Goal: Information Seeking & Learning: Stay updated

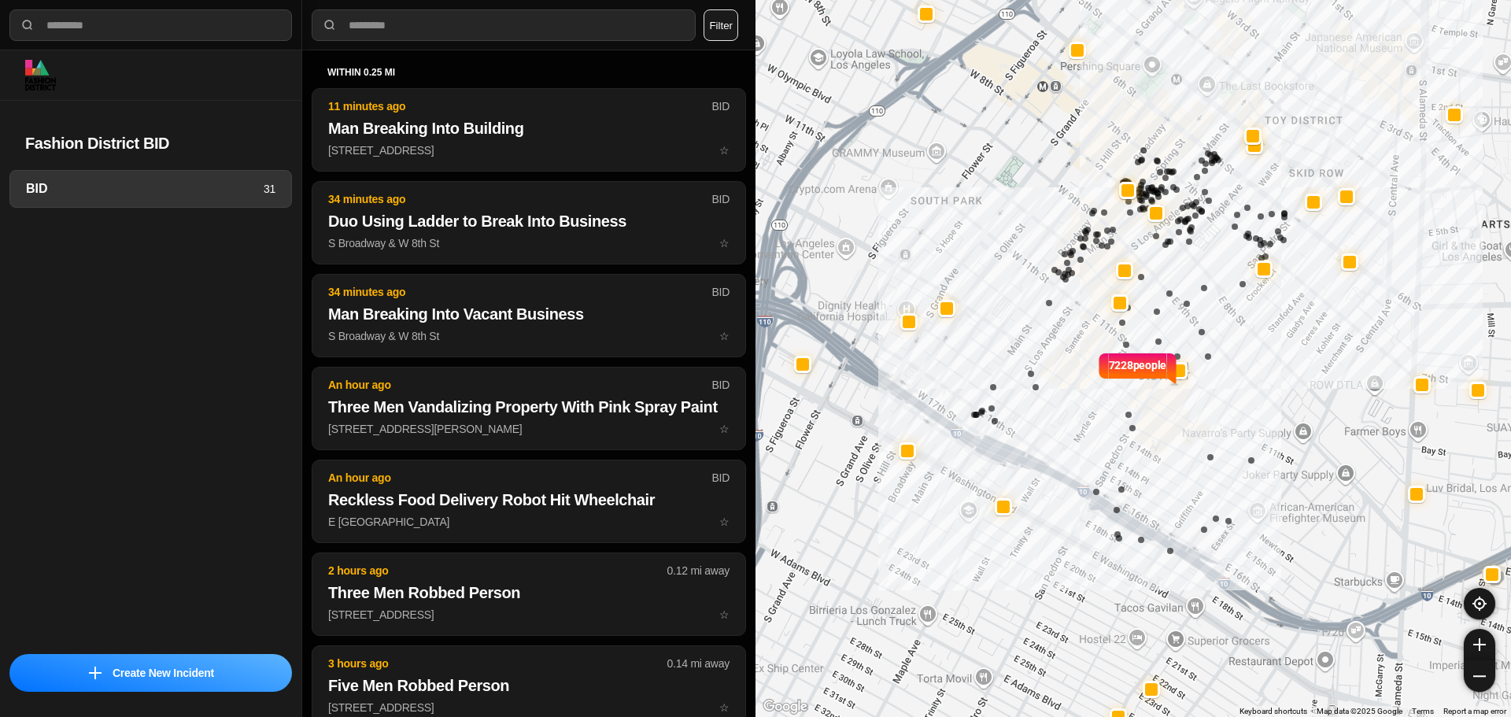
select select "*"
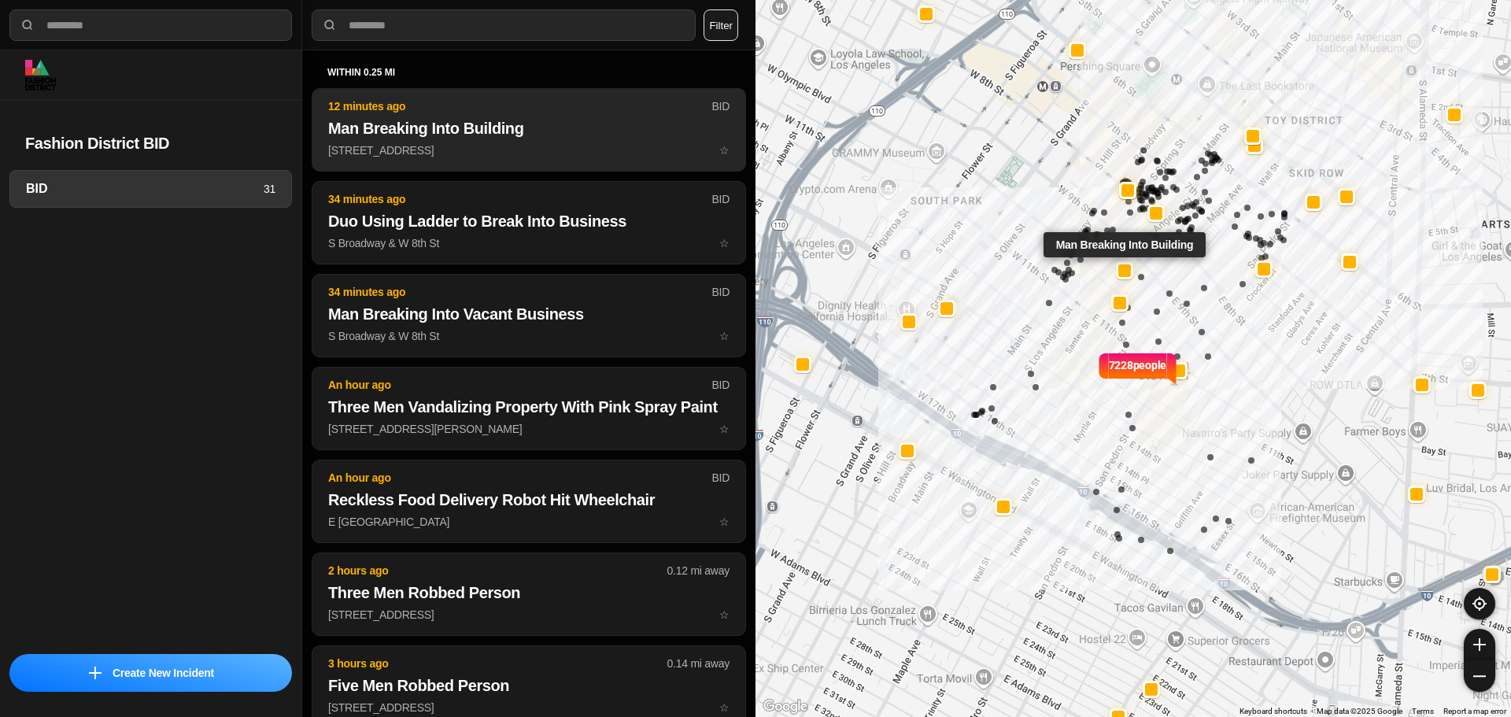
click at [547, 129] on h2 "Man Breaking Into Building" at bounding box center [528, 128] width 401 height 22
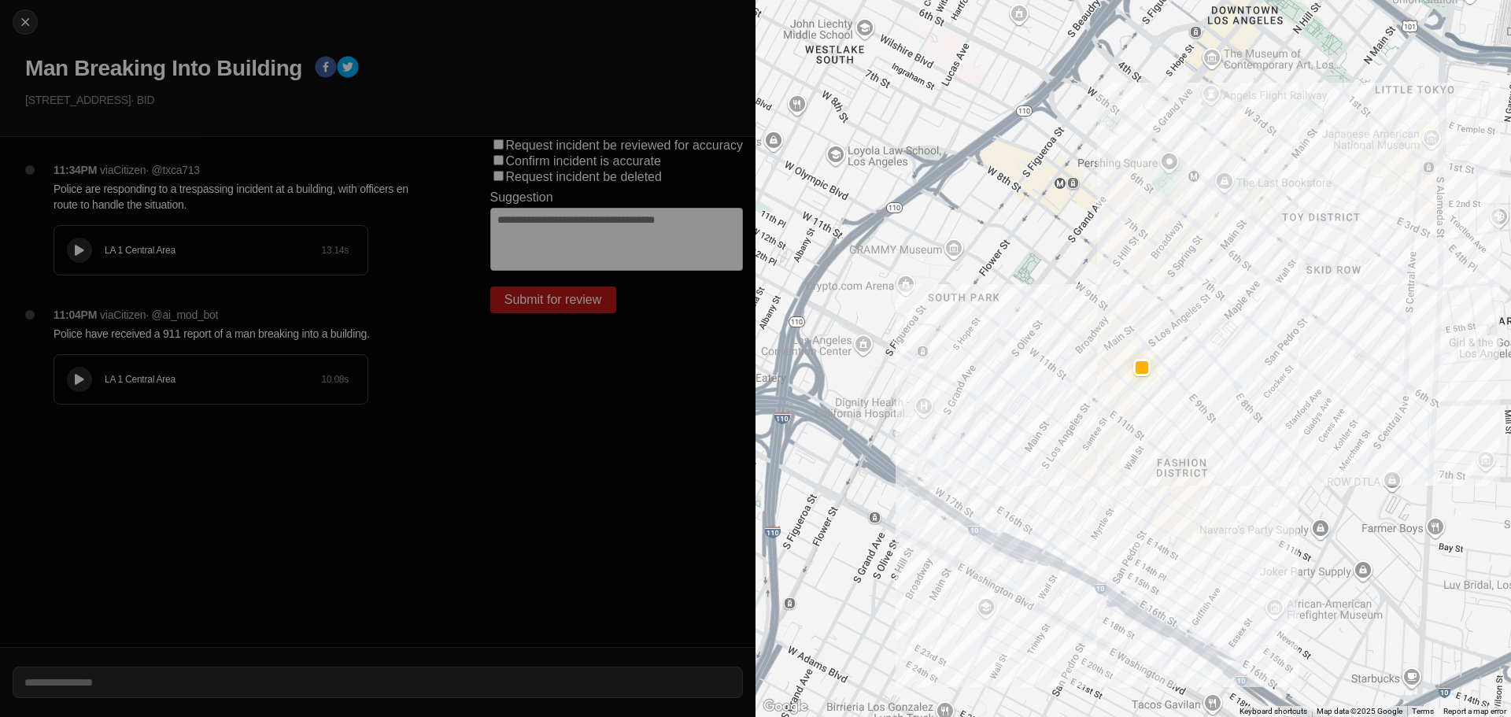
click at [213, 254] on div "LA 1 Central Area" at bounding box center [213, 250] width 216 height 13
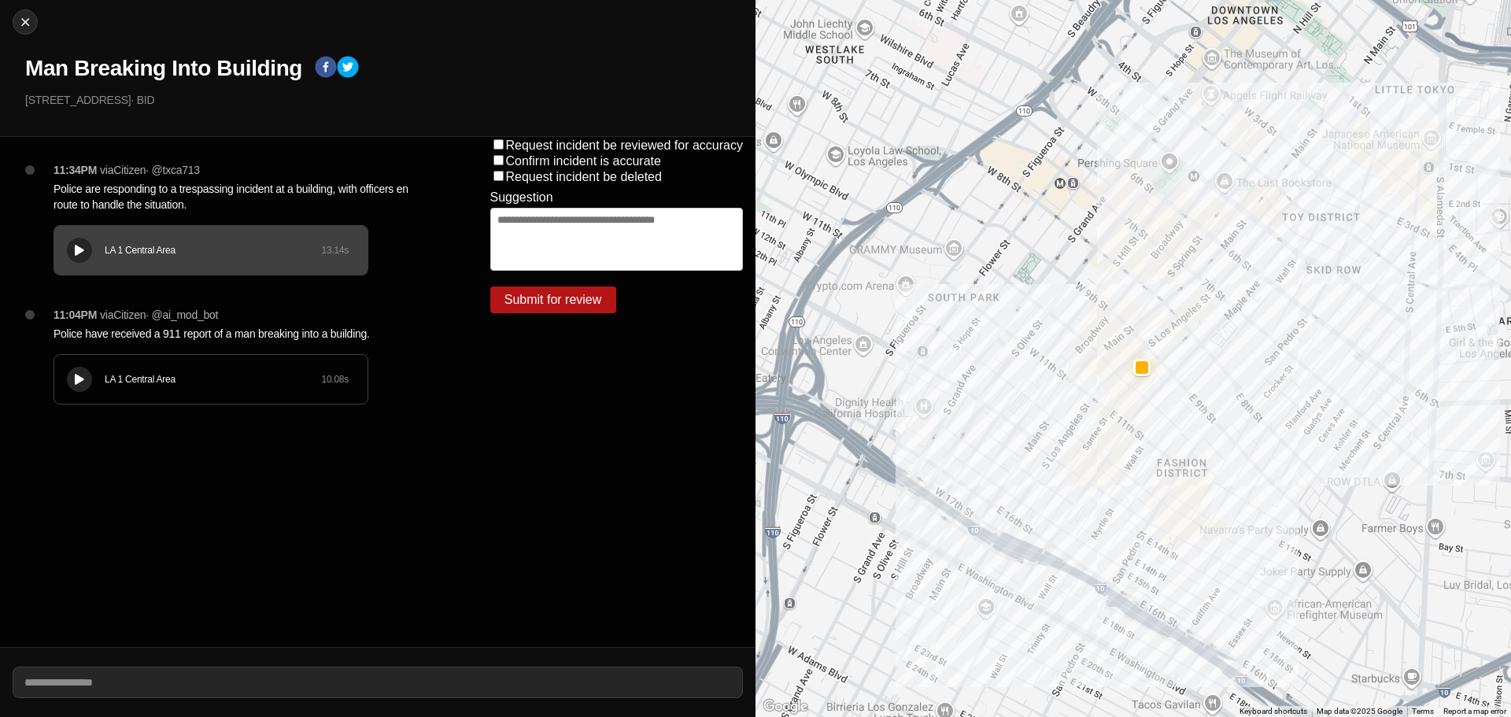
click at [79, 252] on icon at bounding box center [79, 251] width 9 height 10
click at [114, 375] on div "LA 1 Central Area" at bounding box center [213, 379] width 216 height 13
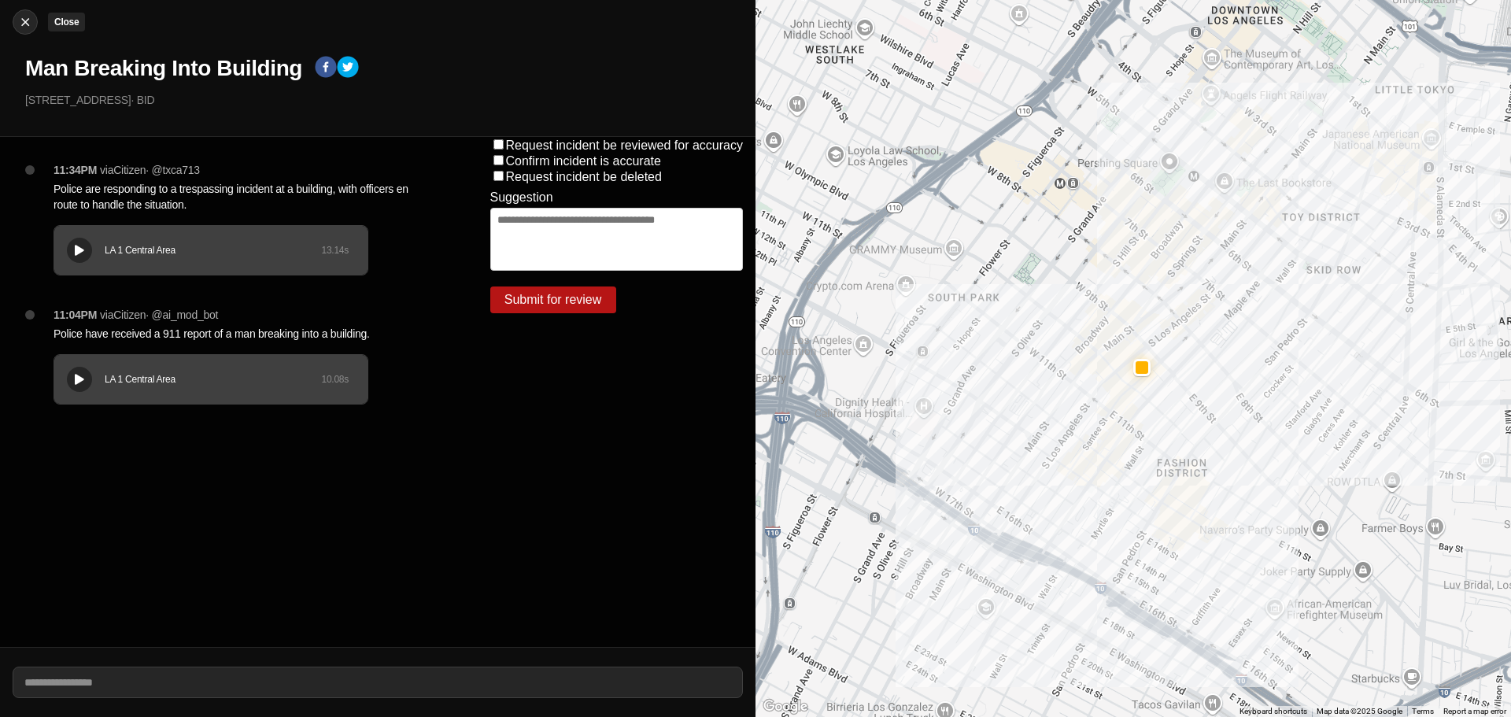
click at [35, 14] on div at bounding box center [25, 22] width 24 height 16
select select "*"
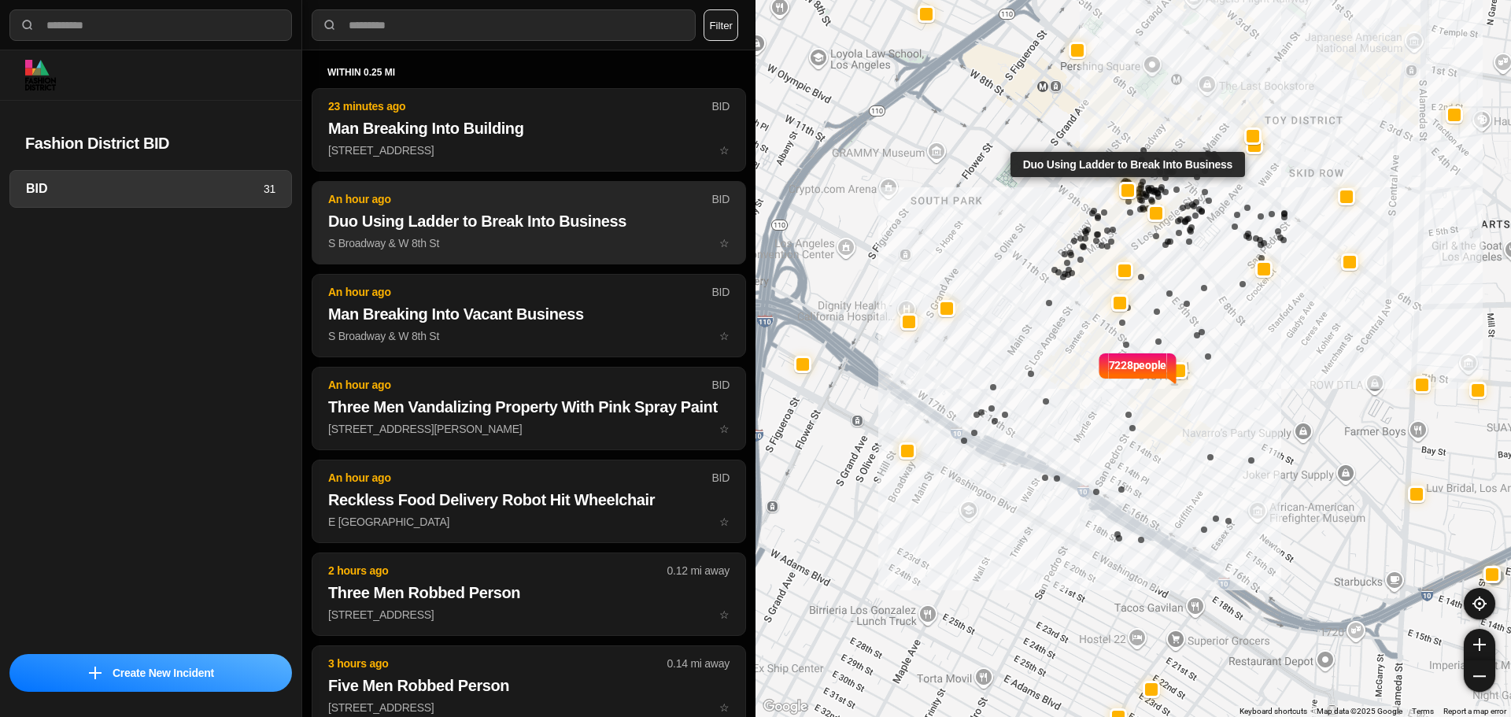
click at [460, 257] on button "An hour ago BID Duo Using Ladder to Break Into Business S Broadway & W 8th St ☆" at bounding box center [529, 222] width 434 height 83
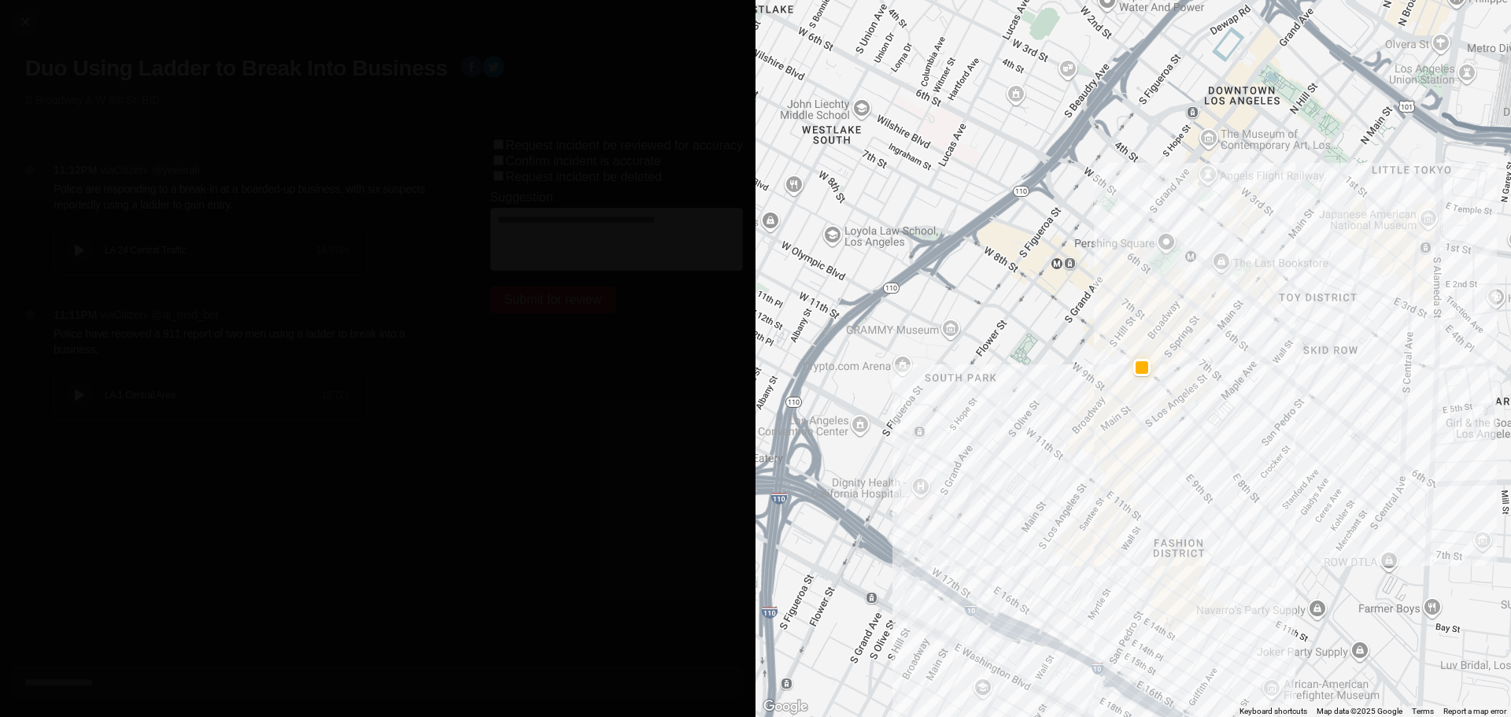
click at [155, 386] on div "LA 1 Central Area 18.72 s" at bounding box center [210, 395] width 313 height 49
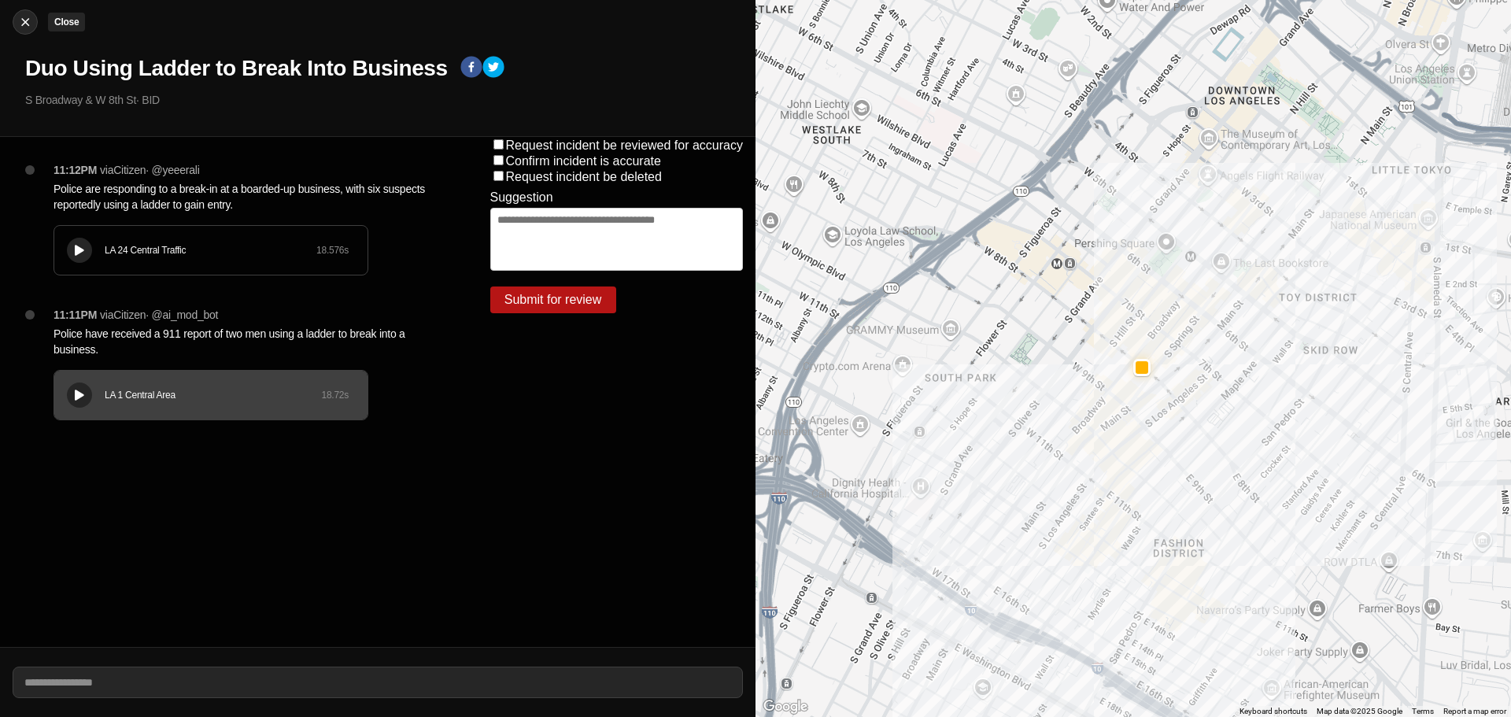
click at [16, 21] on div at bounding box center [25, 22] width 24 height 16
select select "*"
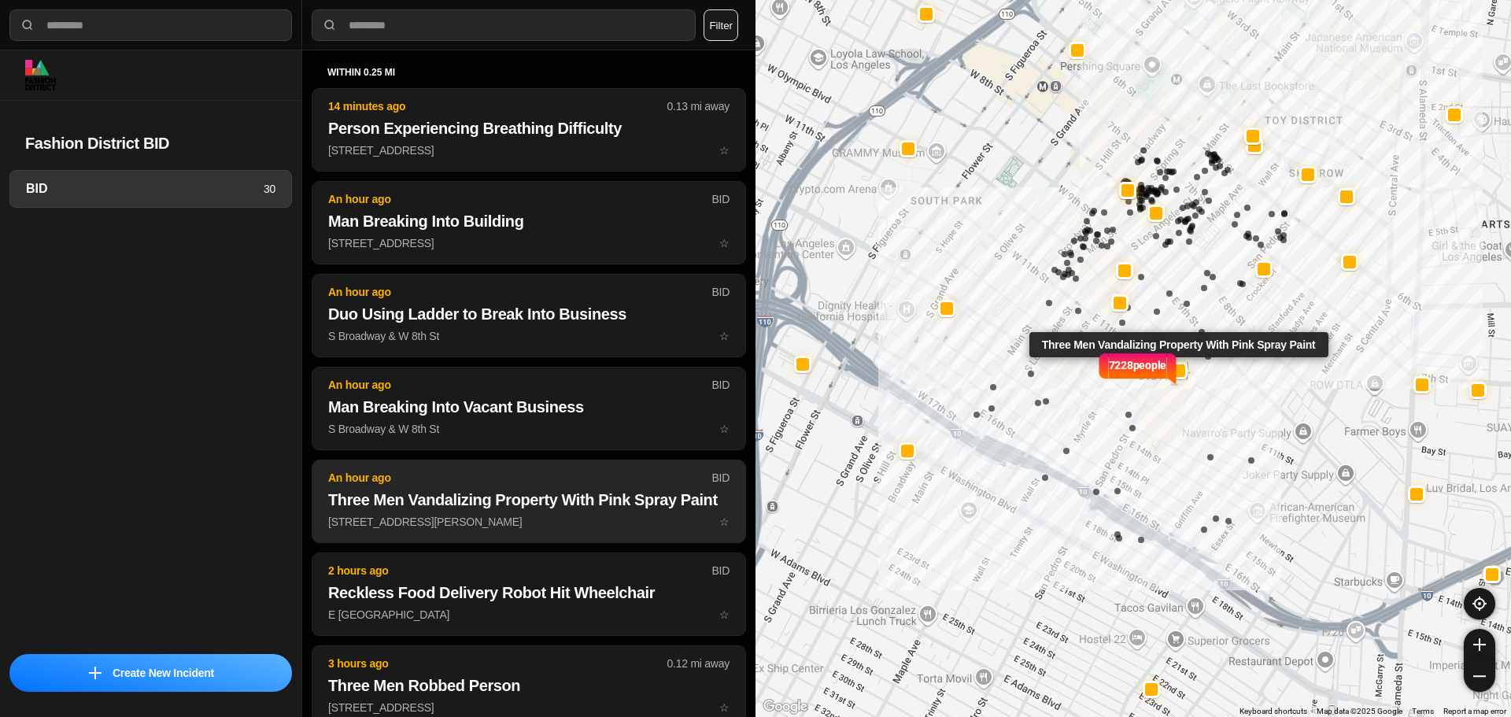
click at [563, 523] on p "1043 South San Pedro Street ☆" at bounding box center [528, 522] width 401 height 16
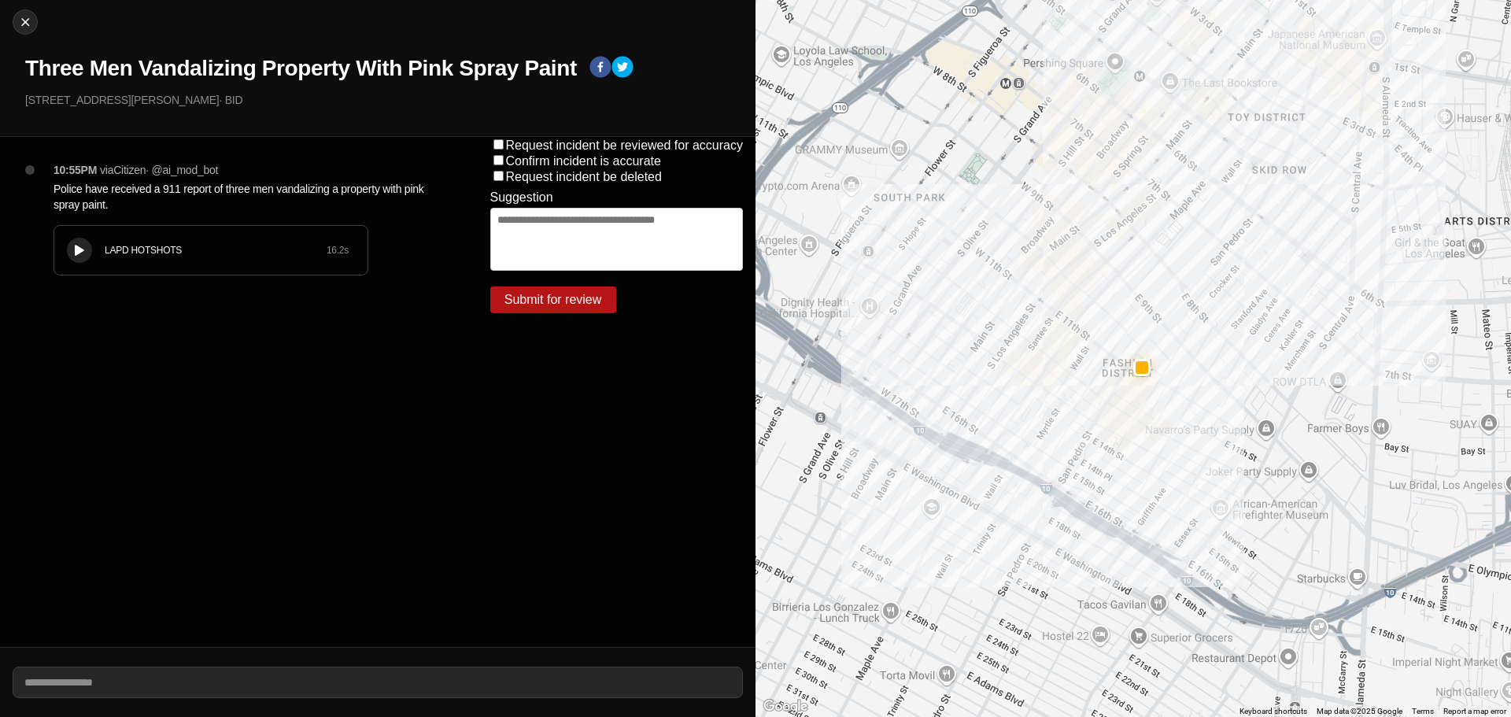
click at [77, 260] on button at bounding box center [79, 250] width 25 height 25
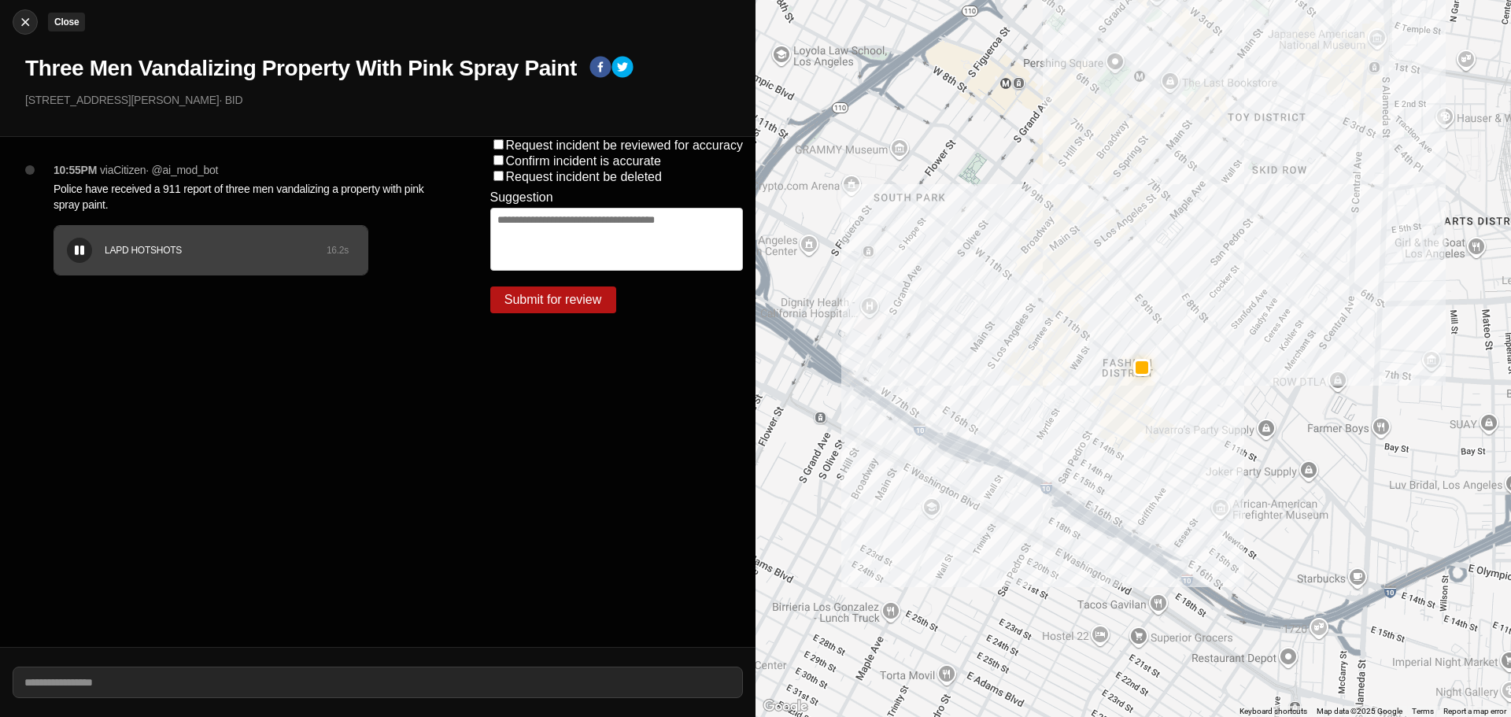
click at [35, 24] on div at bounding box center [25, 22] width 24 height 16
select select "*"
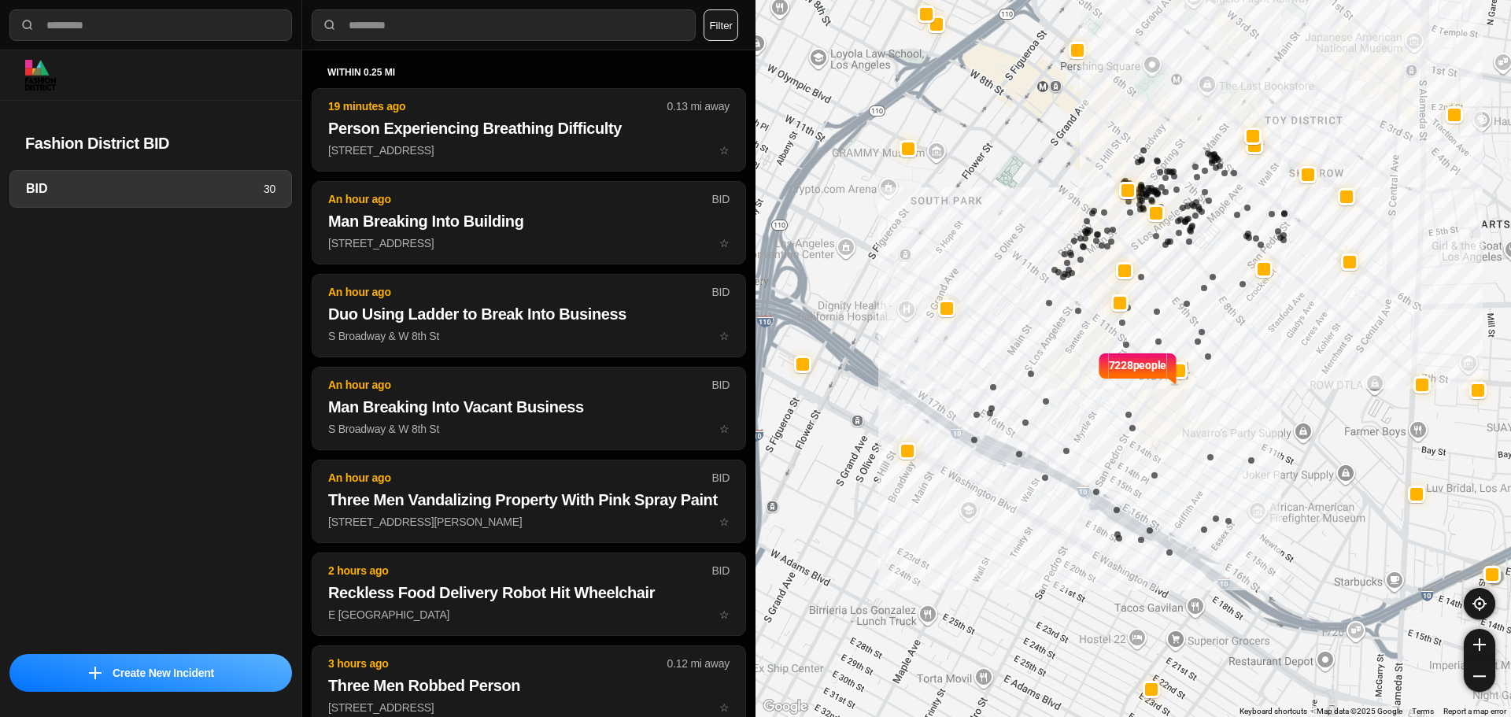
select select "*"
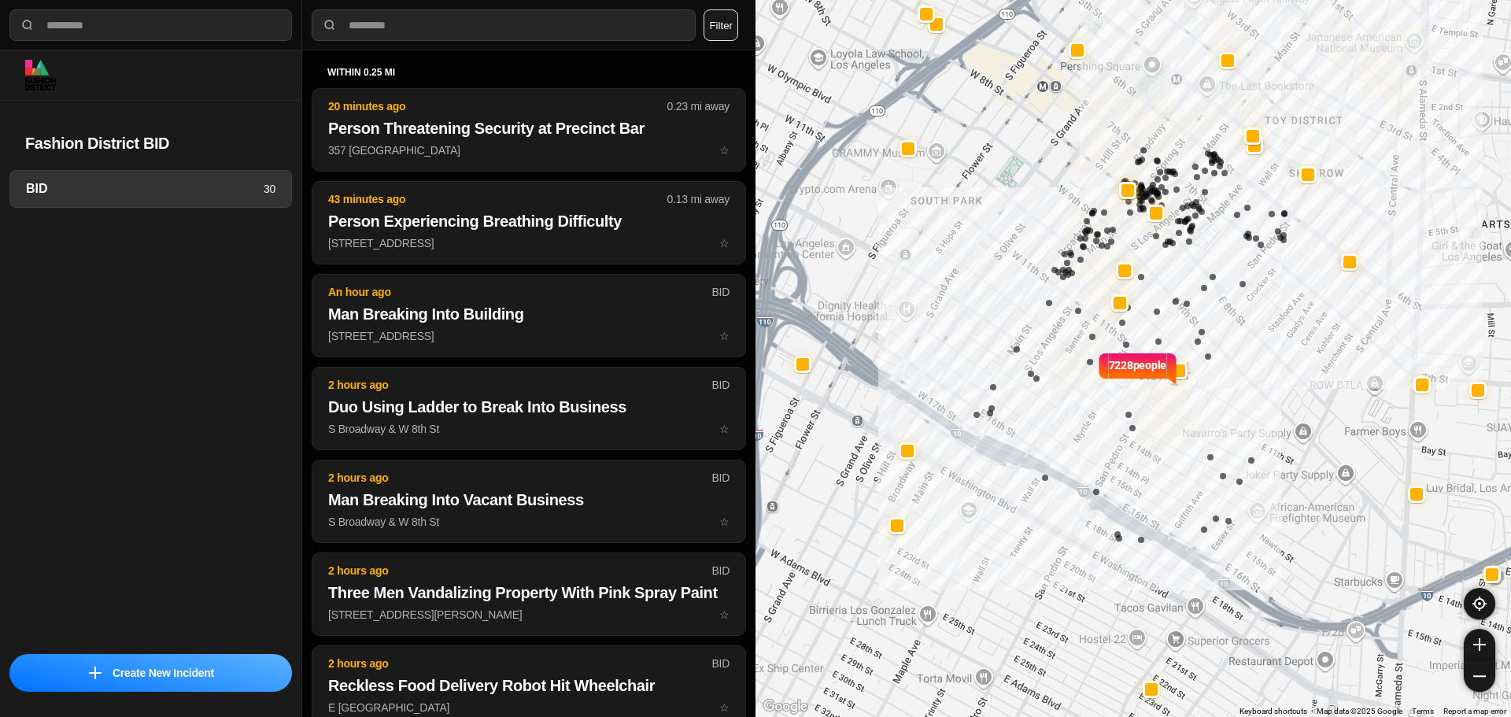
select select "*"
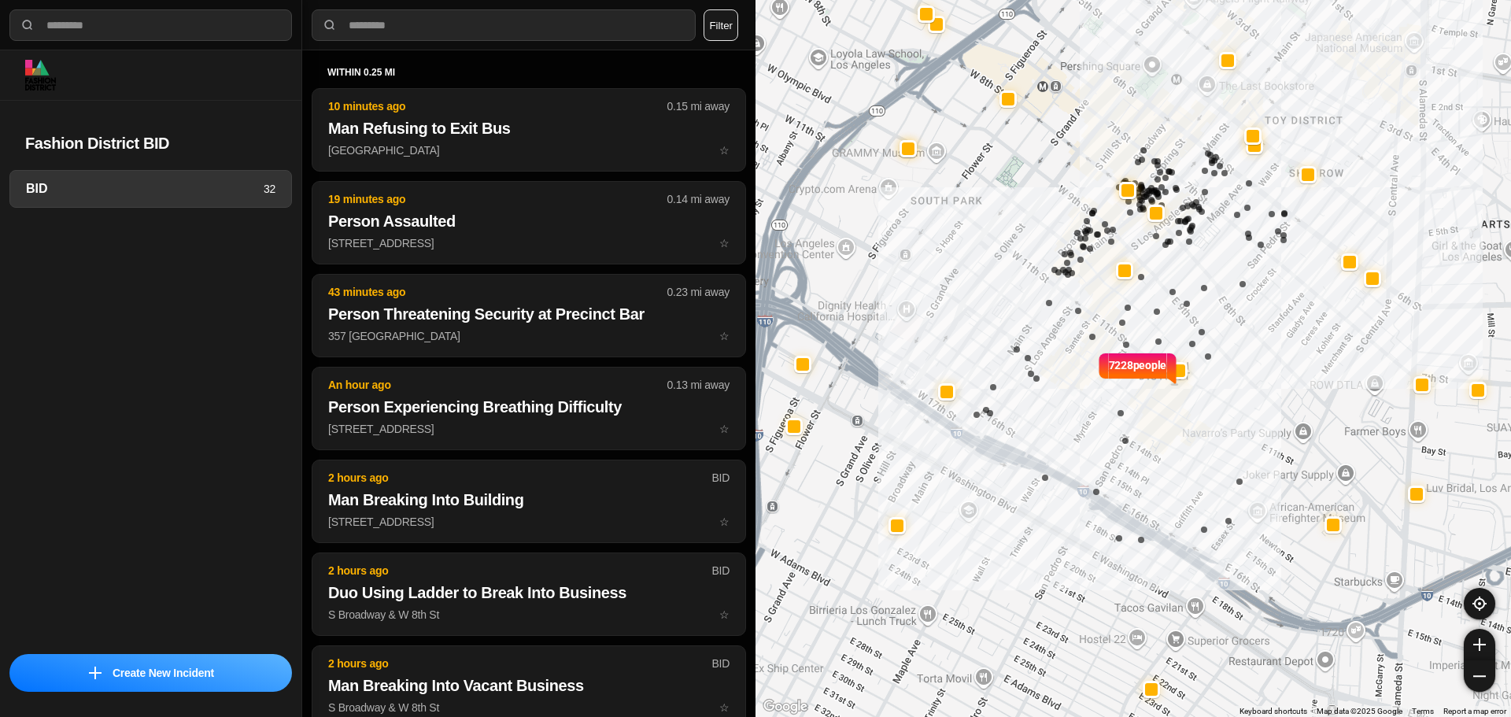
select select "*"
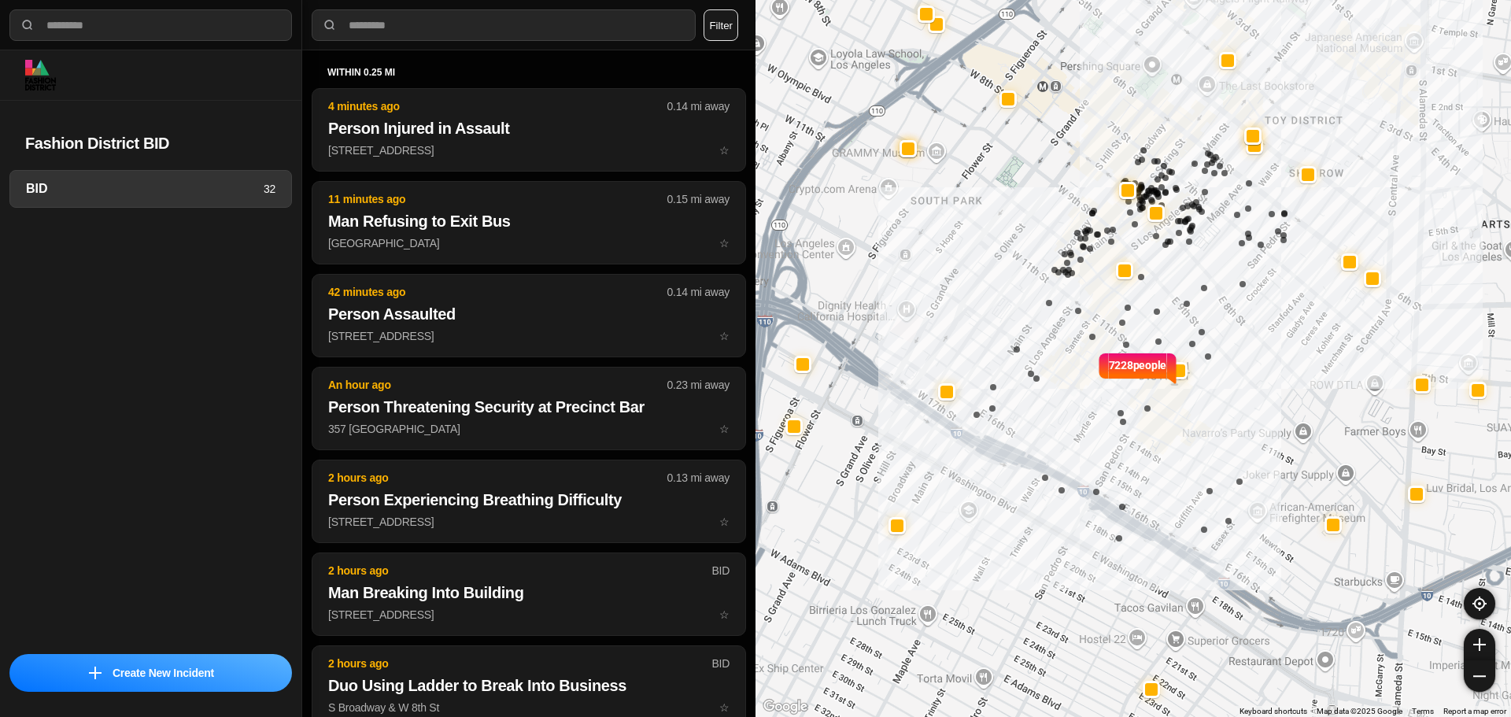
select select "*"
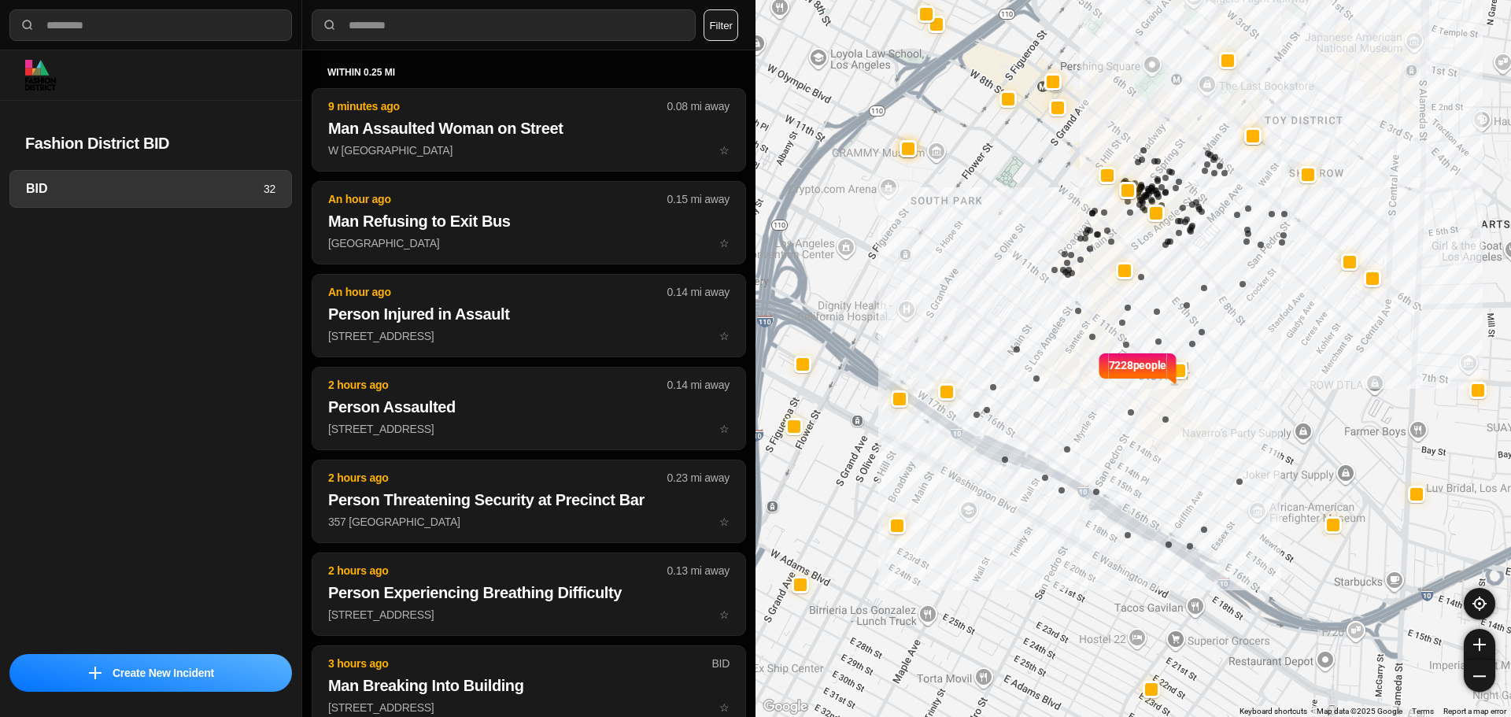
select select "*"
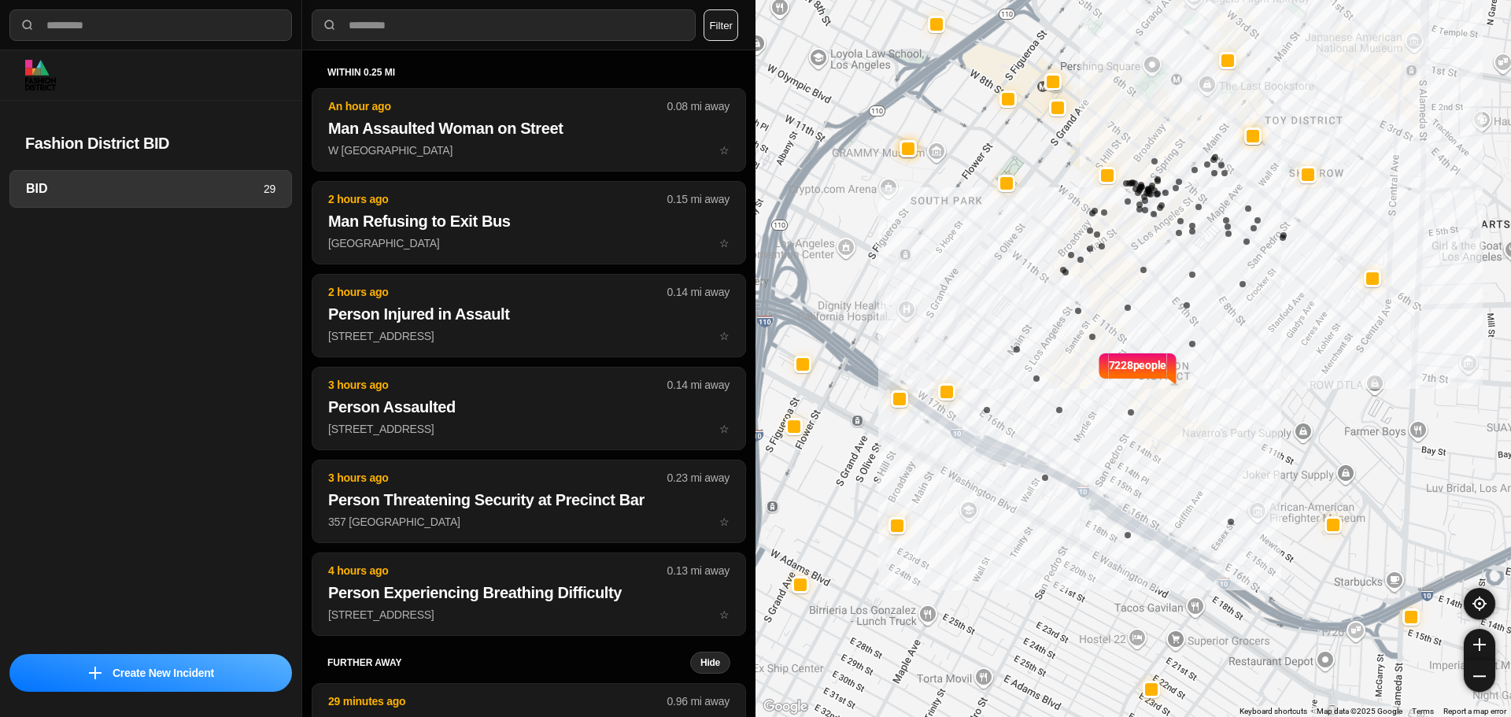
select select "*"
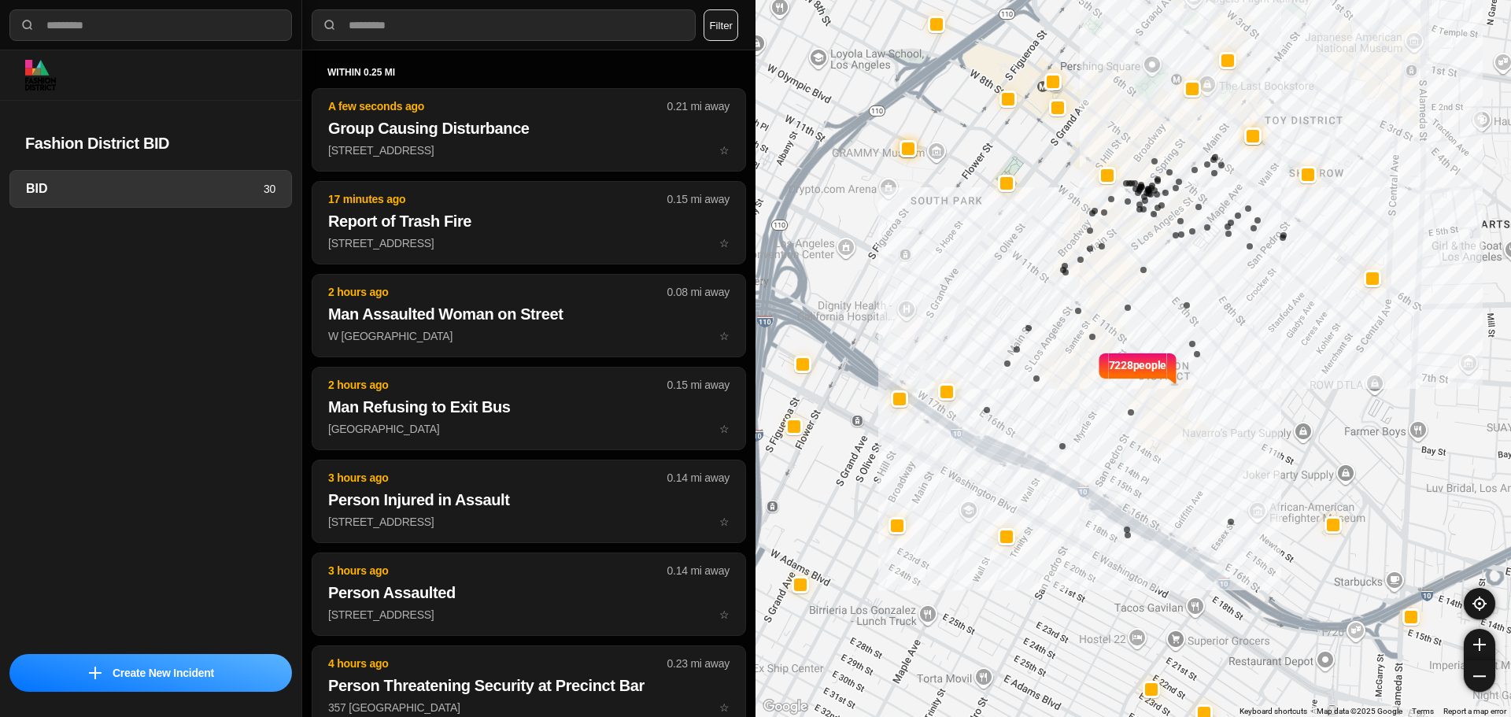
select select "*"
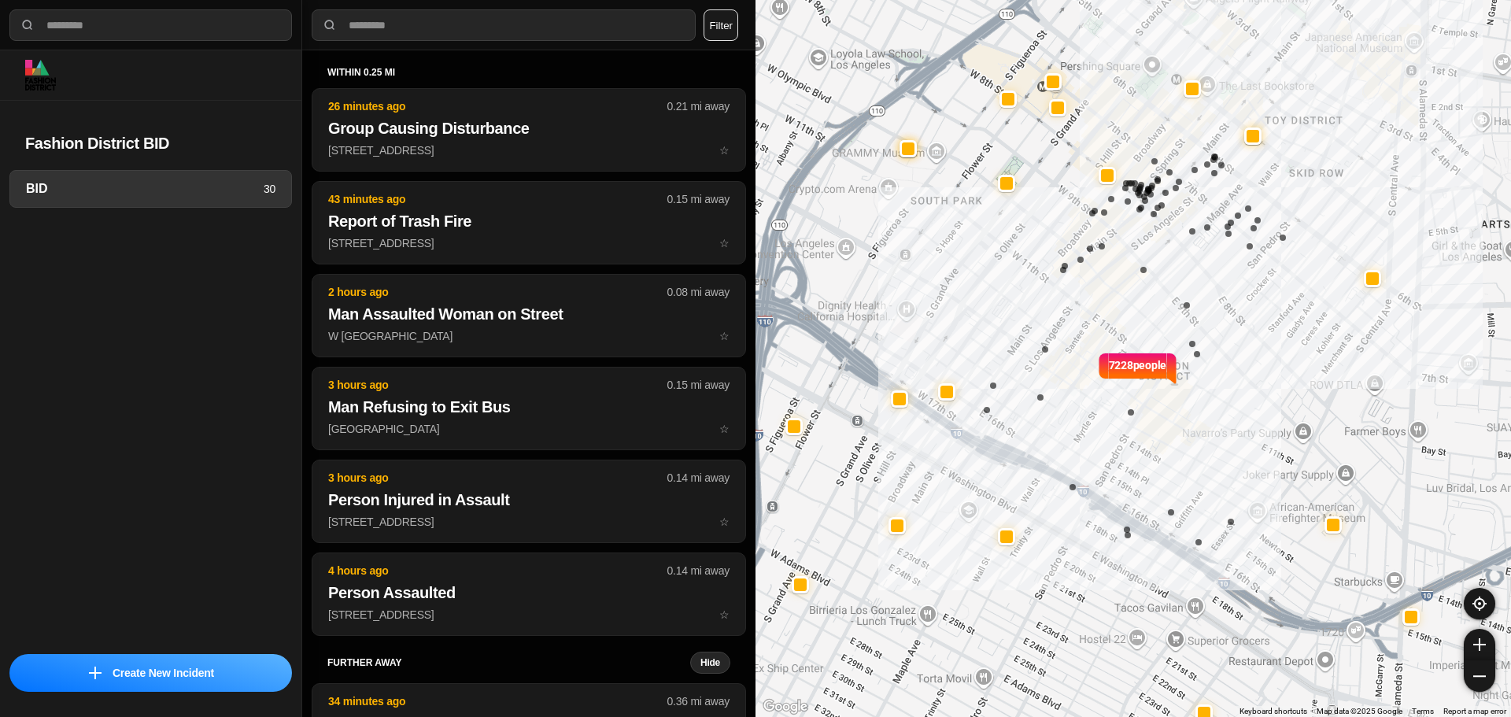
select select "*"
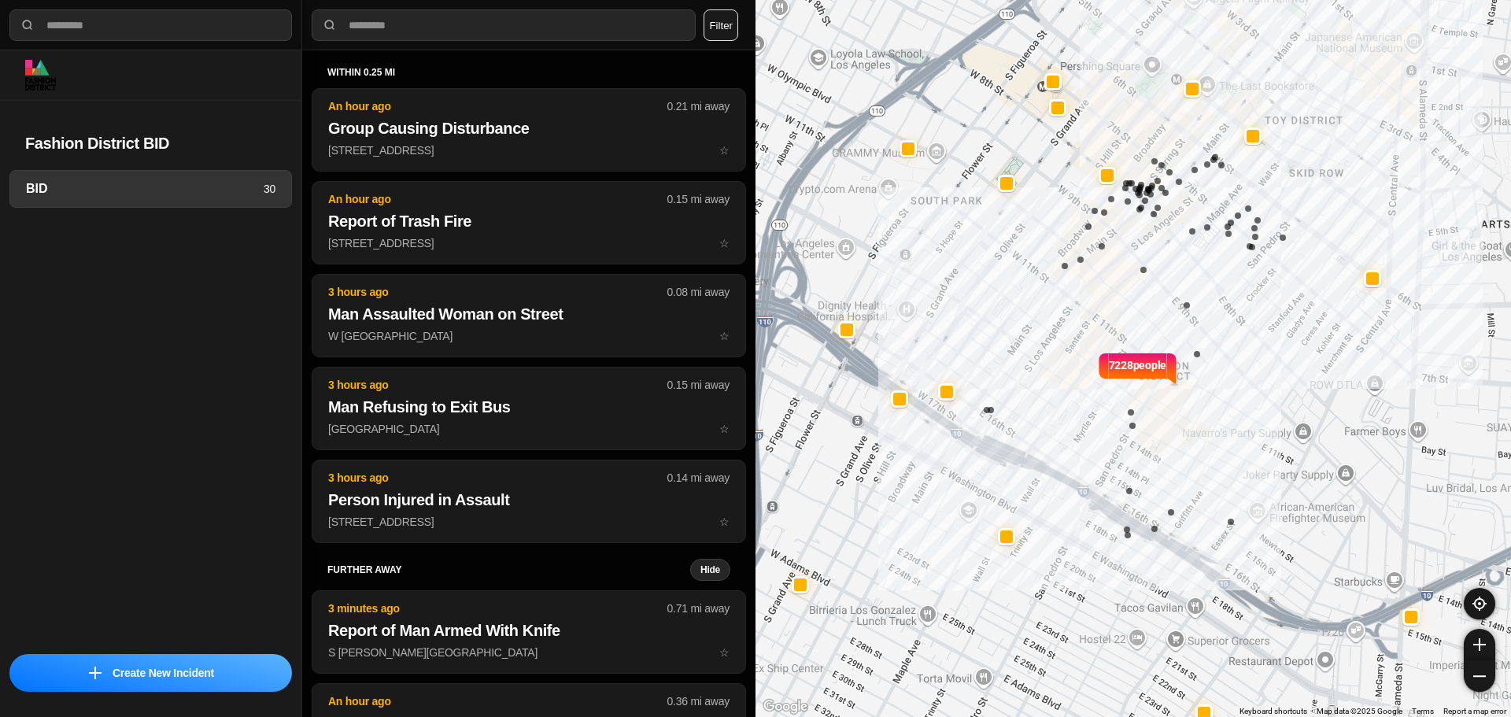
select select "*"
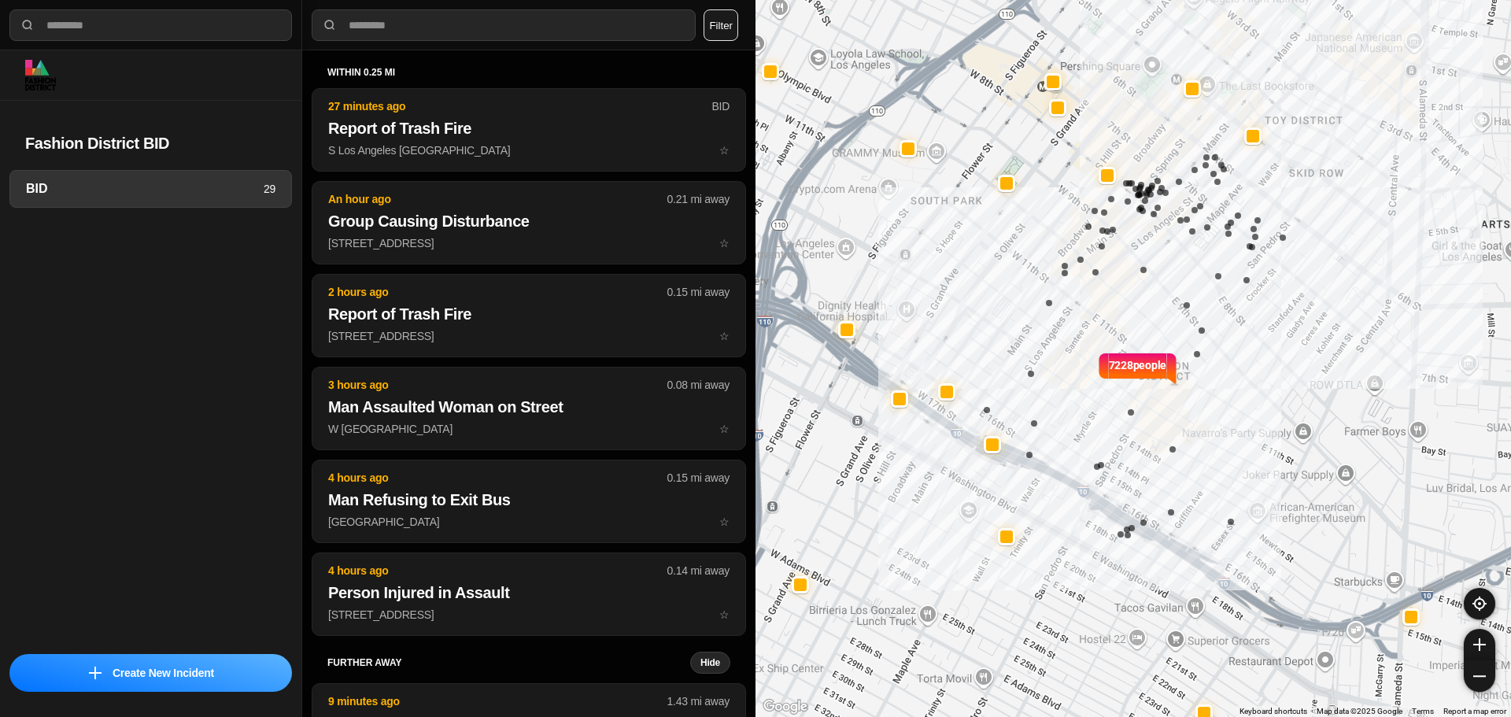
select select "*"
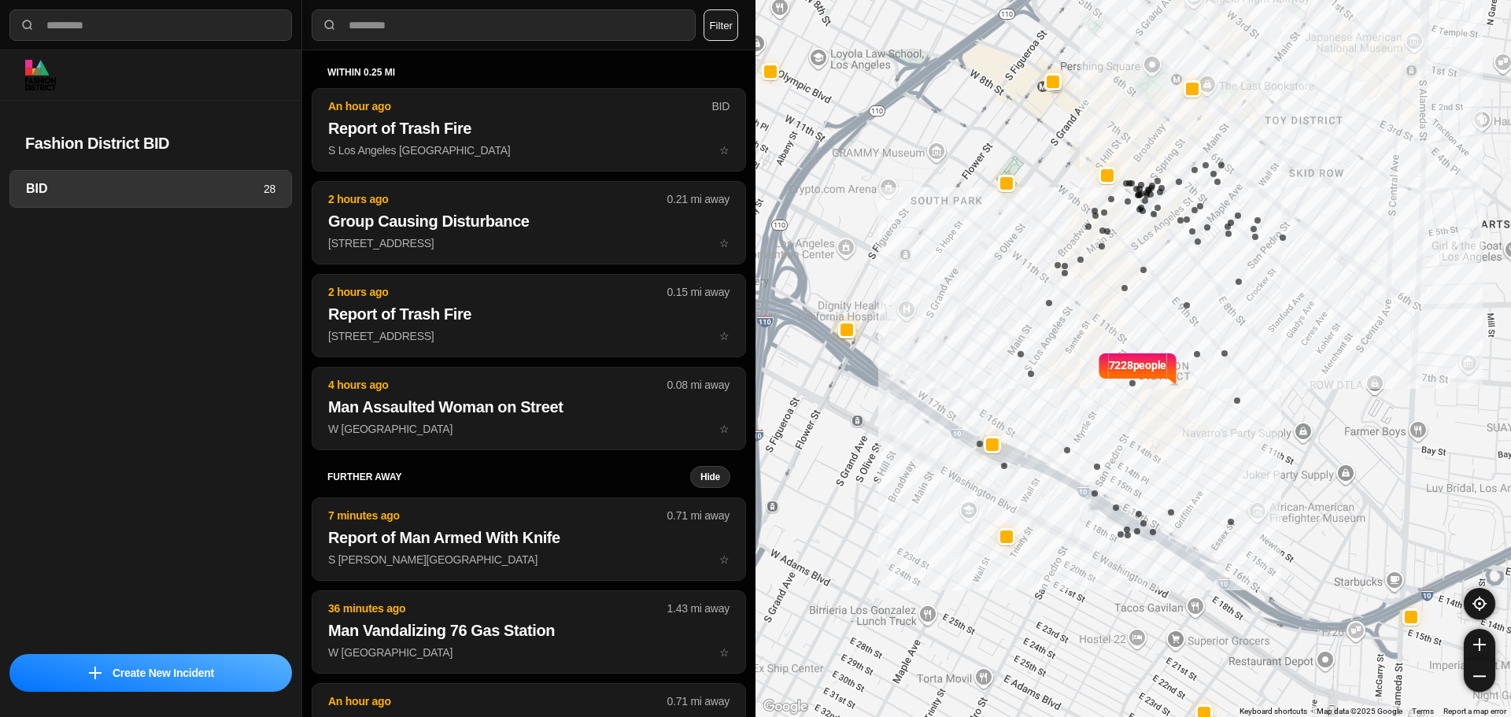
select select "*"
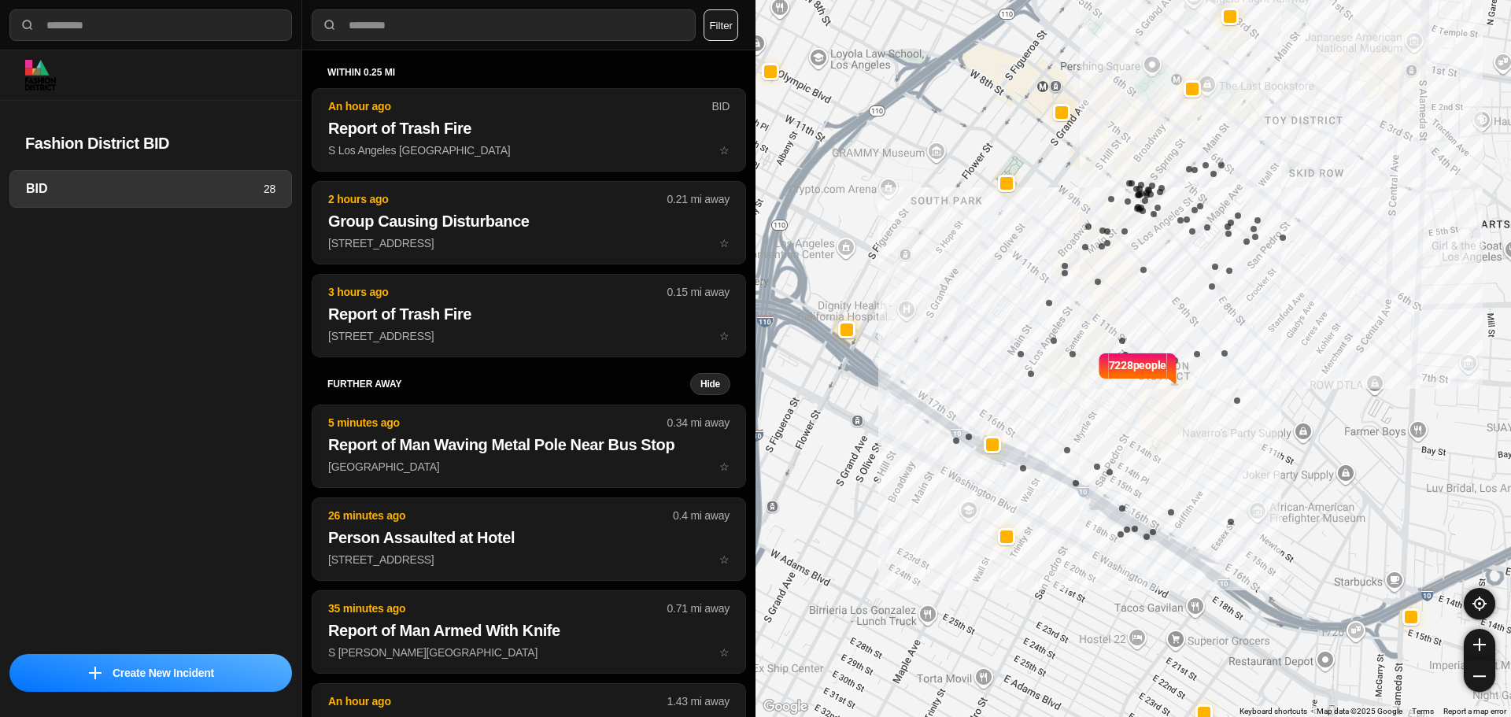
select select "*"
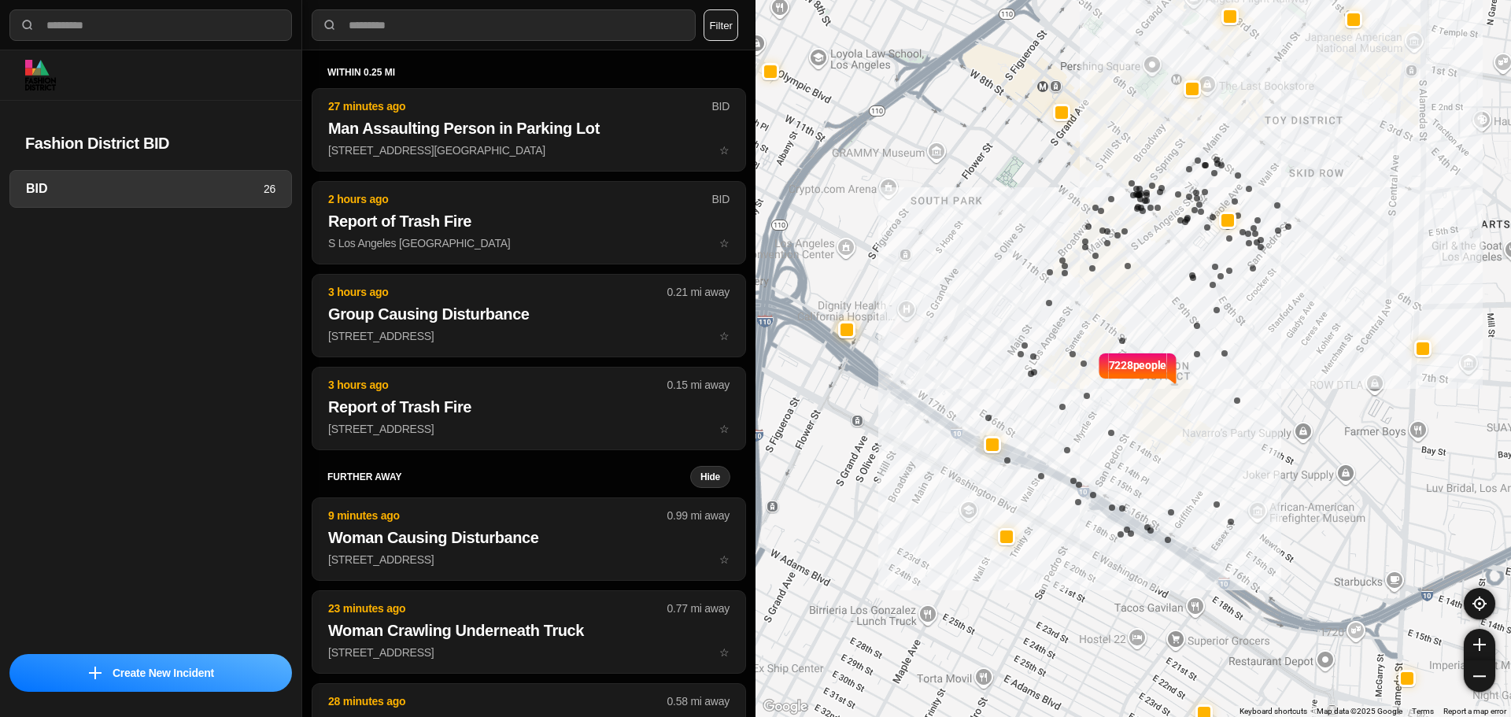
select select "*"
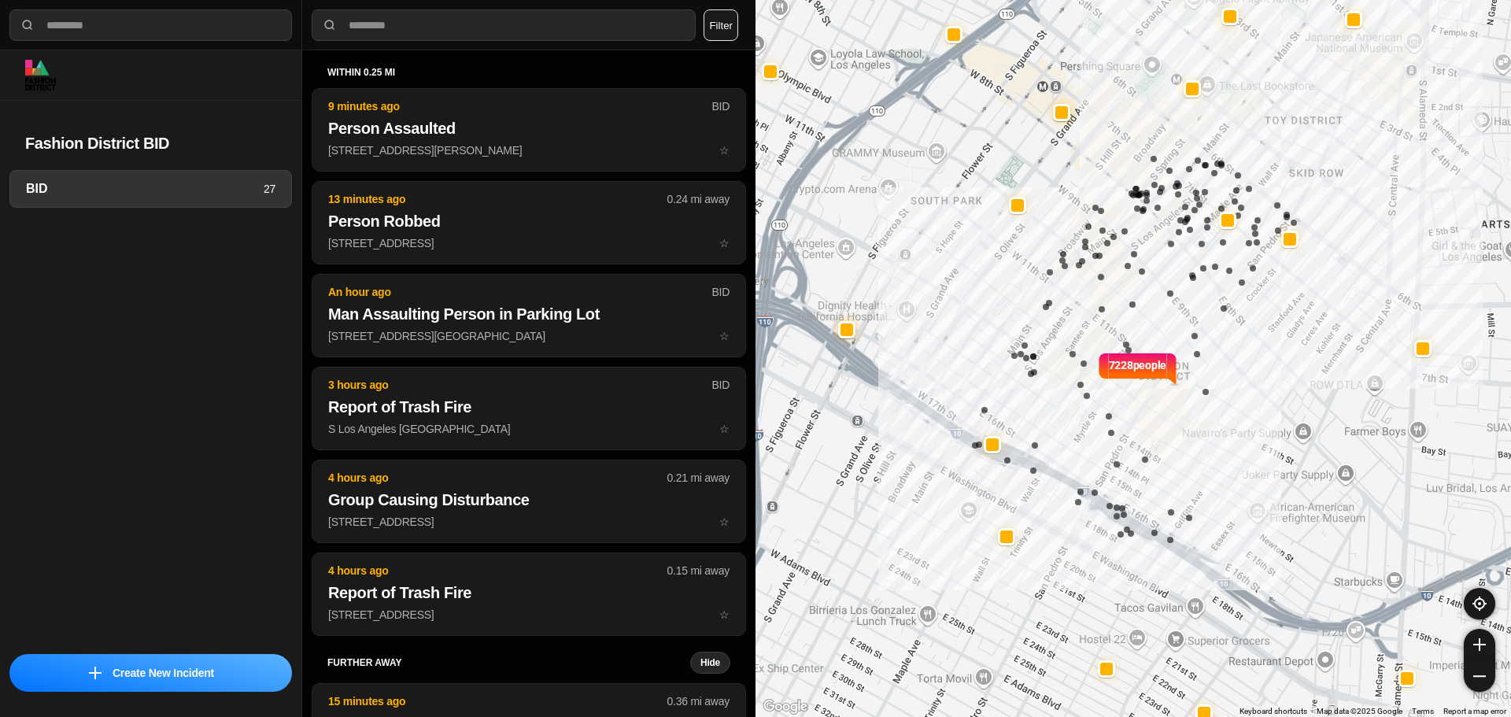
select select "*"
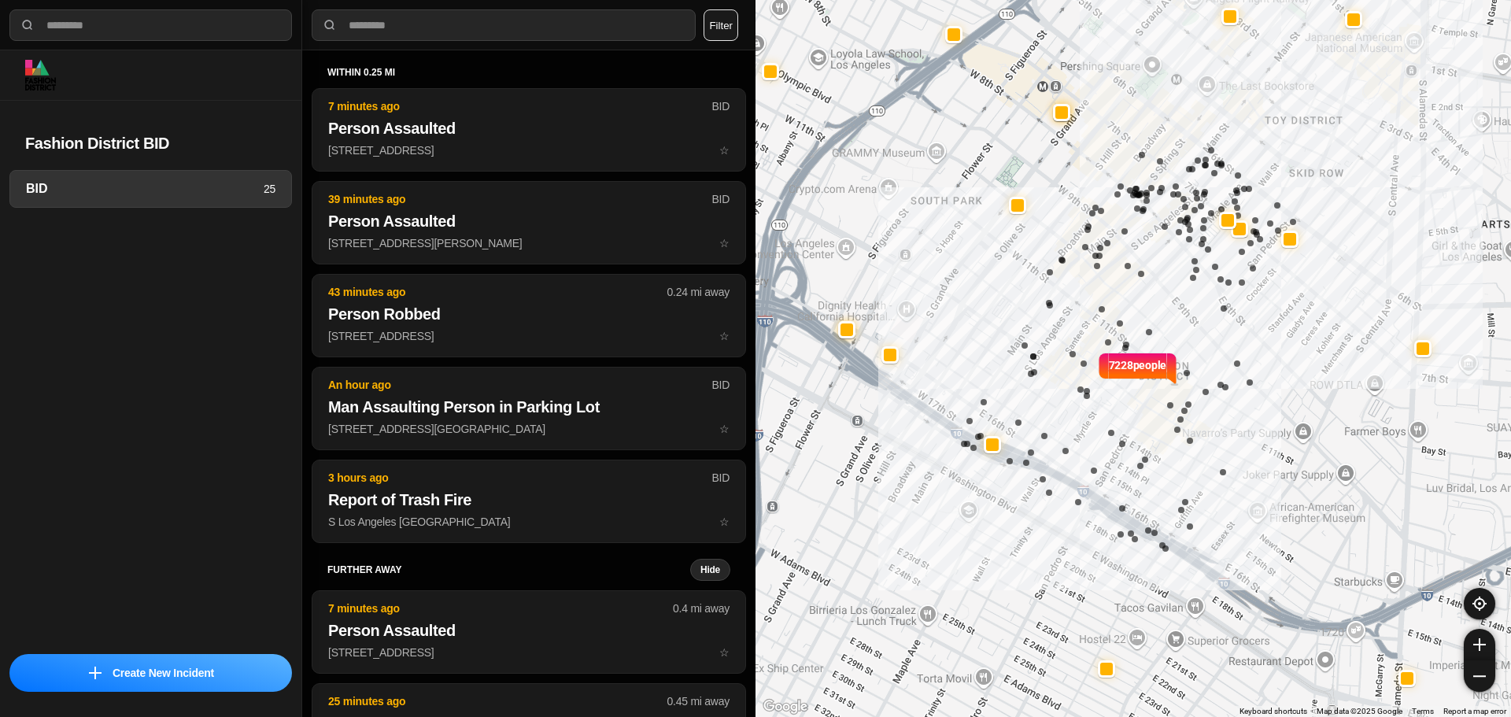
select select "*"
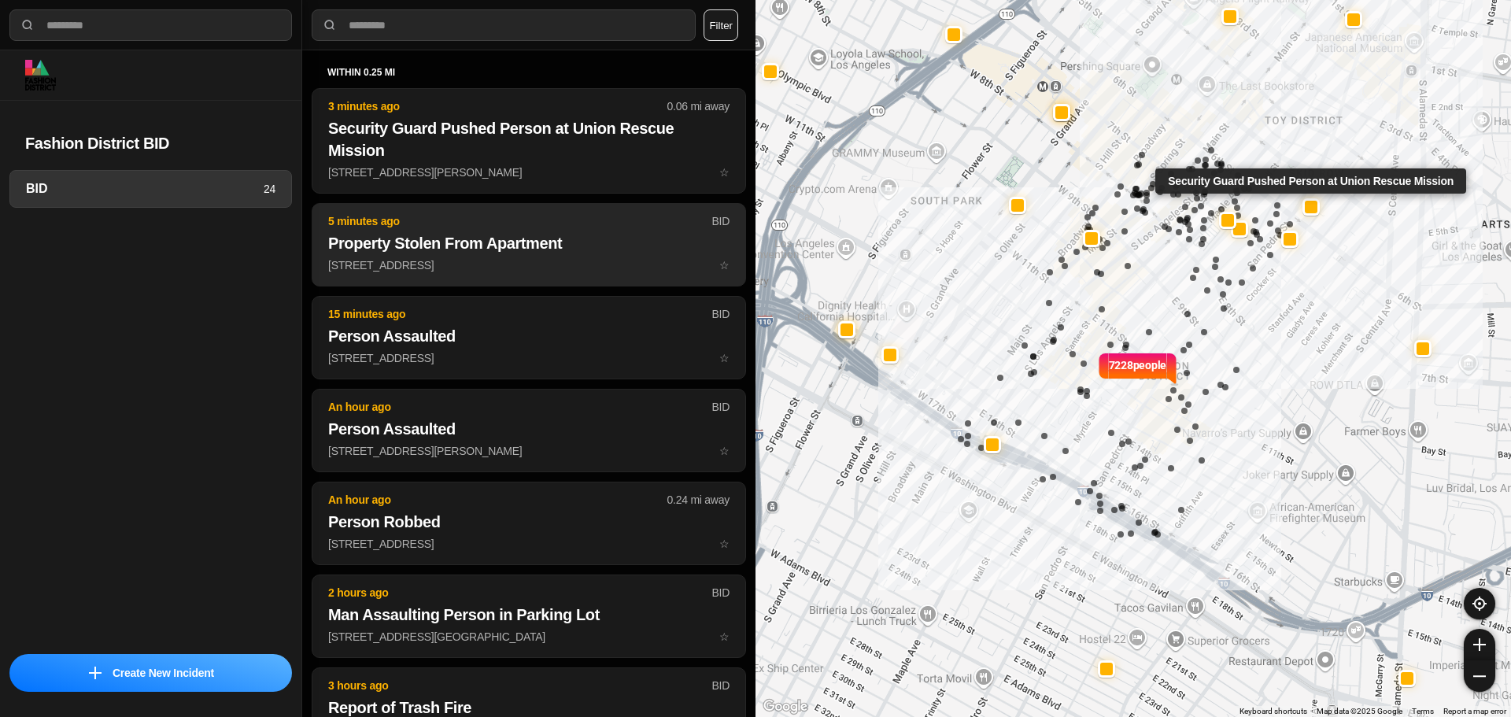
click at [519, 254] on button "5 minutes ago BID Property Stolen From Apartment 928 South Broadway ☆" at bounding box center [529, 244] width 434 height 83
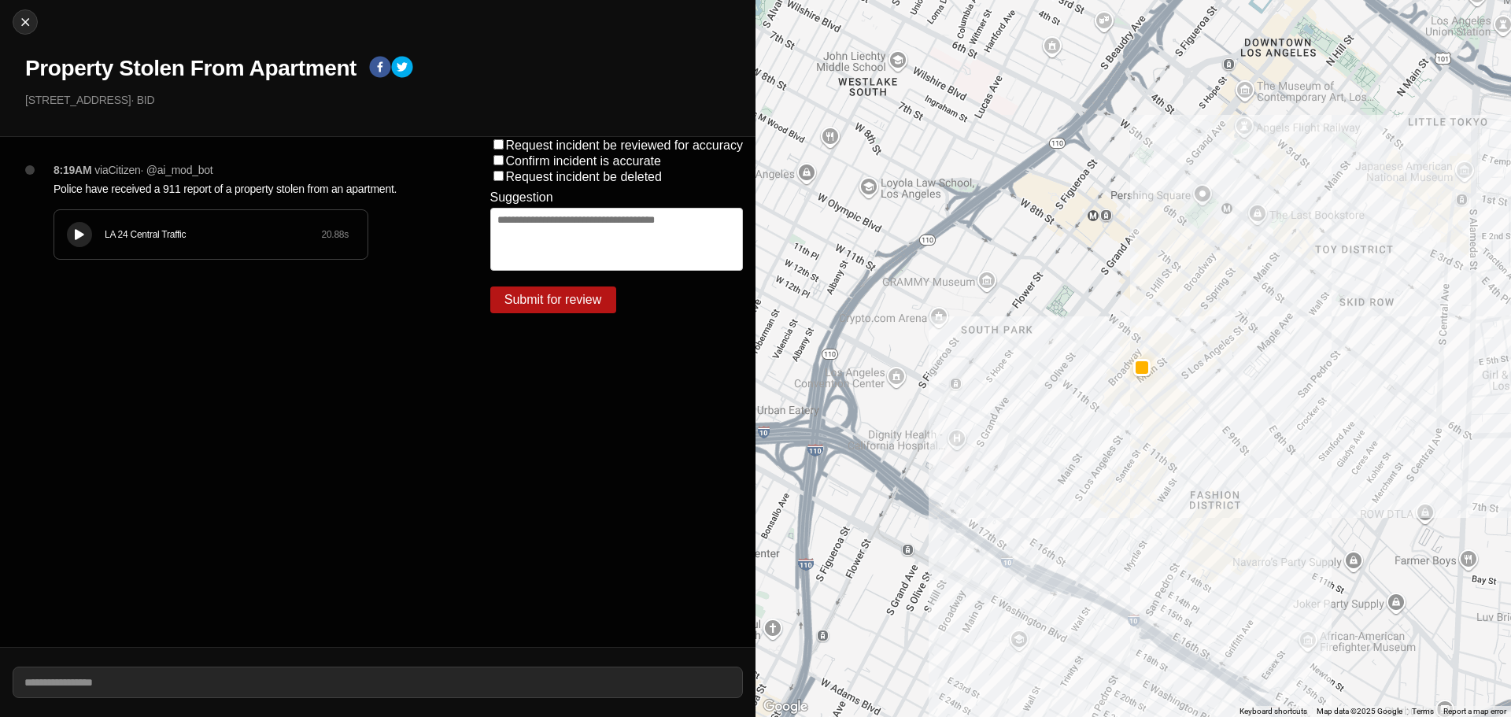
click at [77, 240] on div at bounding box center [80, 235] width 16 height 12
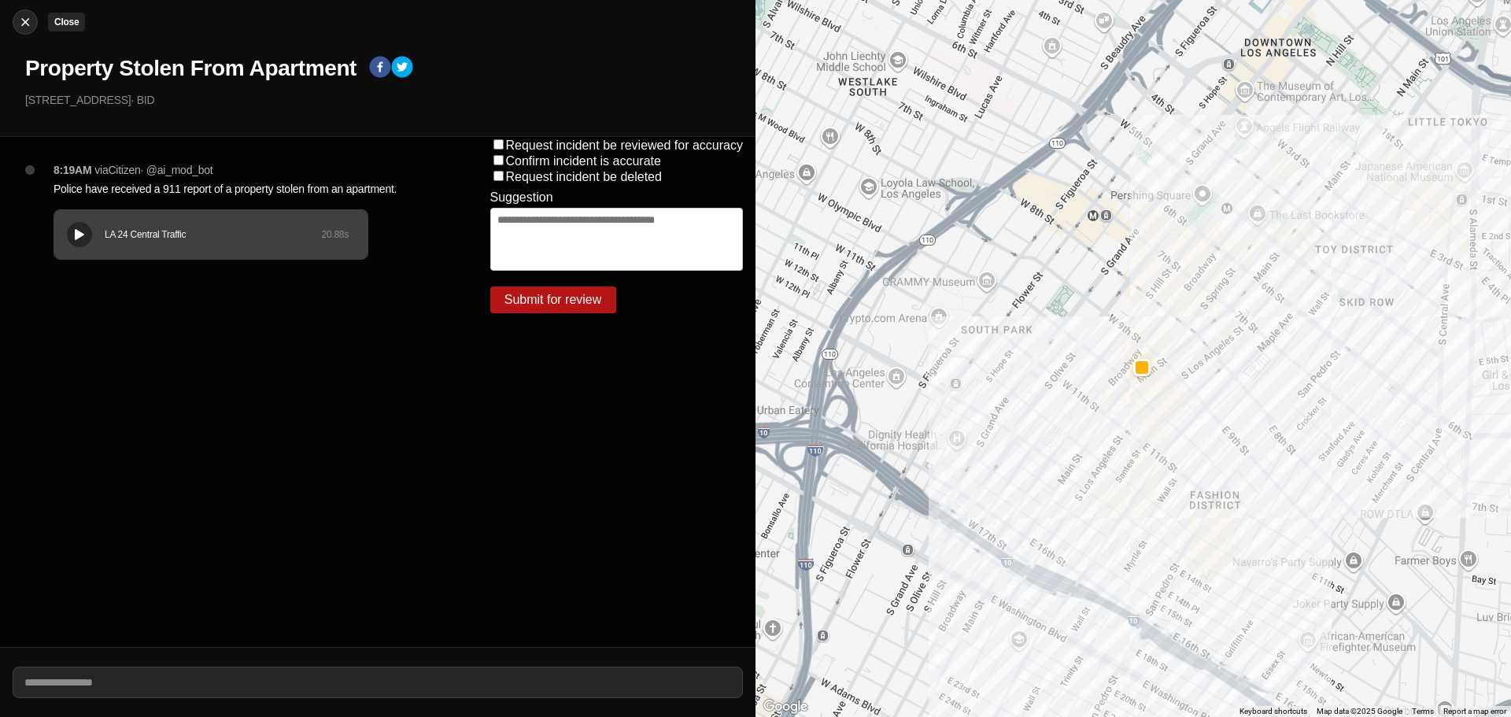
click at [36, 17] on div "Close Property Stolen From Apartment 928 South Broadway · BID" at bounding box center [378, 68] width 756 height 137
click at [34, 18] on div at bounding box center [25, 22] width 24 height 16
select select "*"
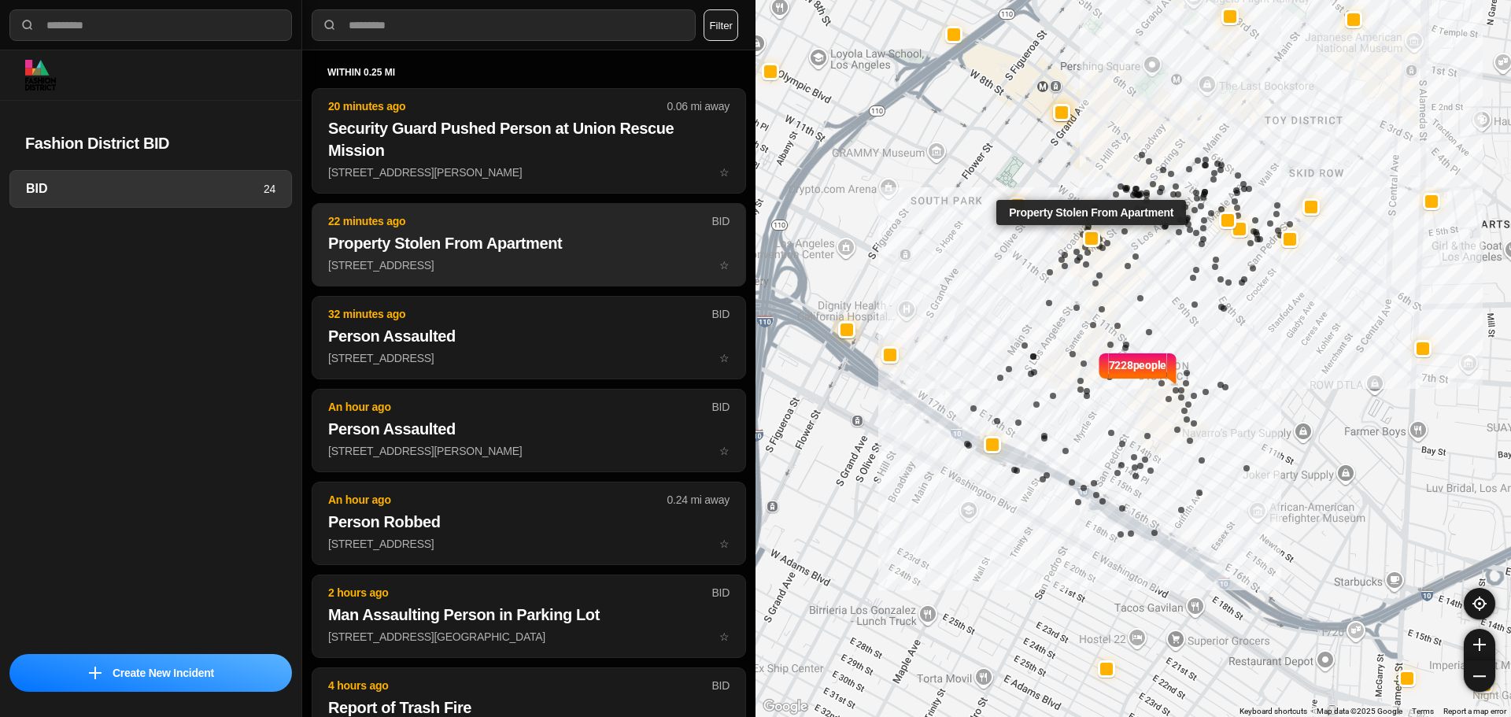
click at [489, 267] on p "928 South Broadway ☆" at bounding box center [528, 265] width 401 height 16
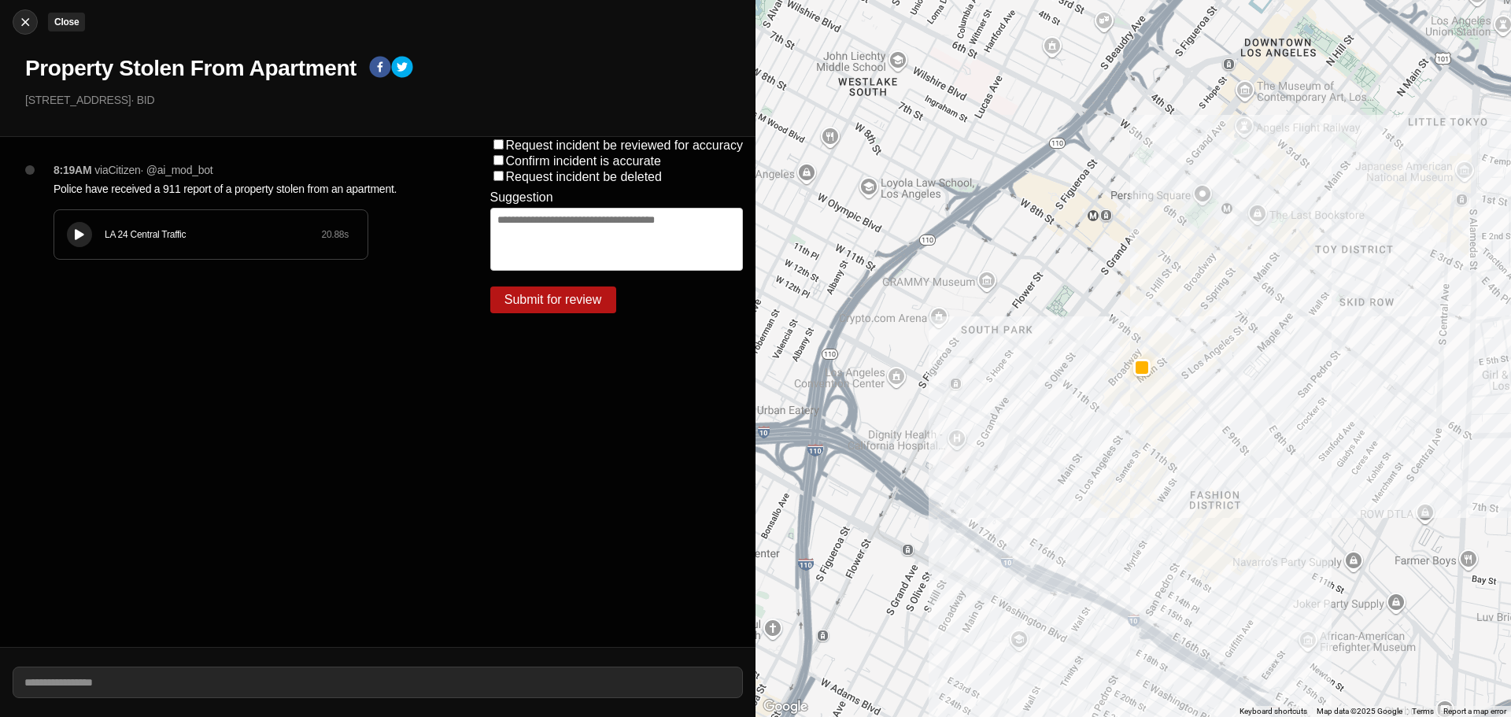
click at [14, 20] on div at bounding box center [25, 22] width 24 height 16
select select "*"
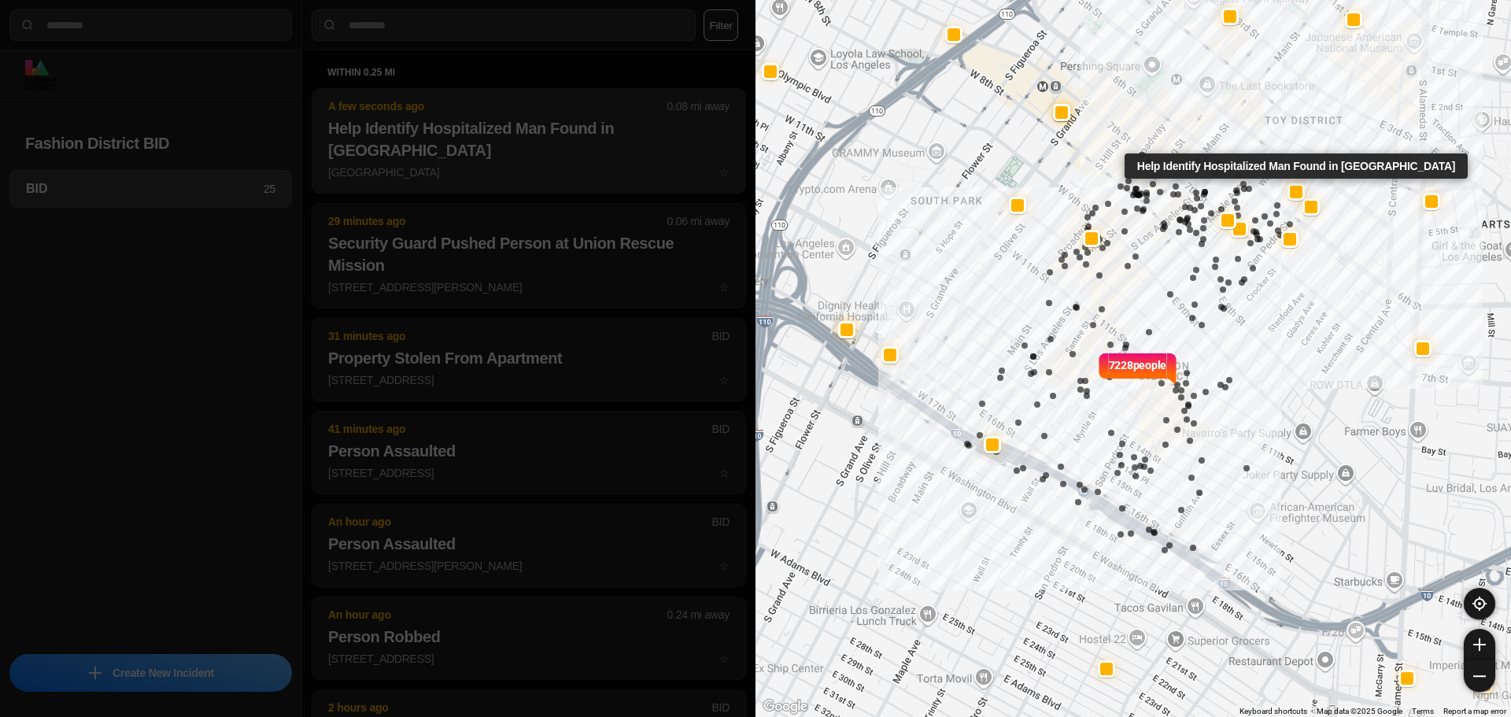
click at [423, 109] on p "A few seconds ago" at bounding box center [497, 106] width 339 height 16
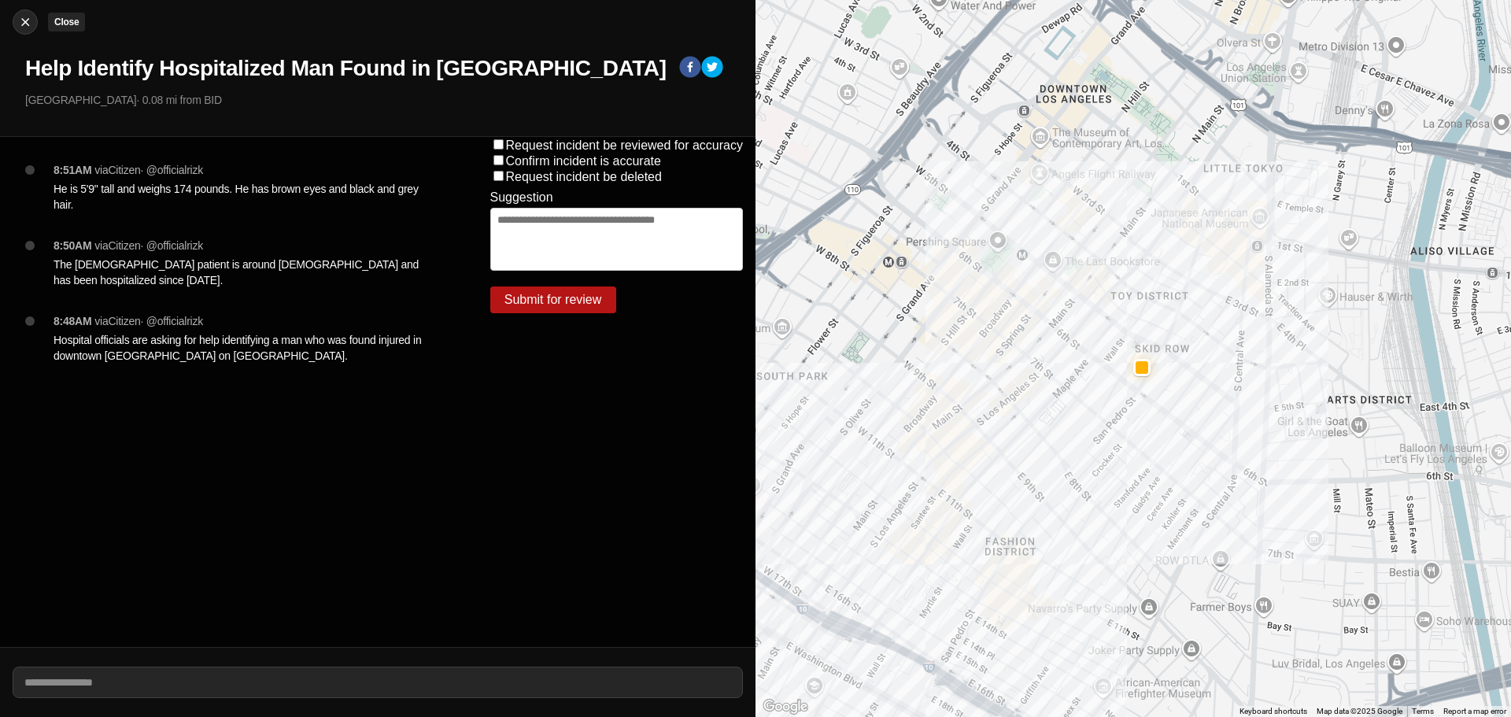
click at [21, 22] on img at bounding box center [25, 22] width 16 height 16
select select "*"
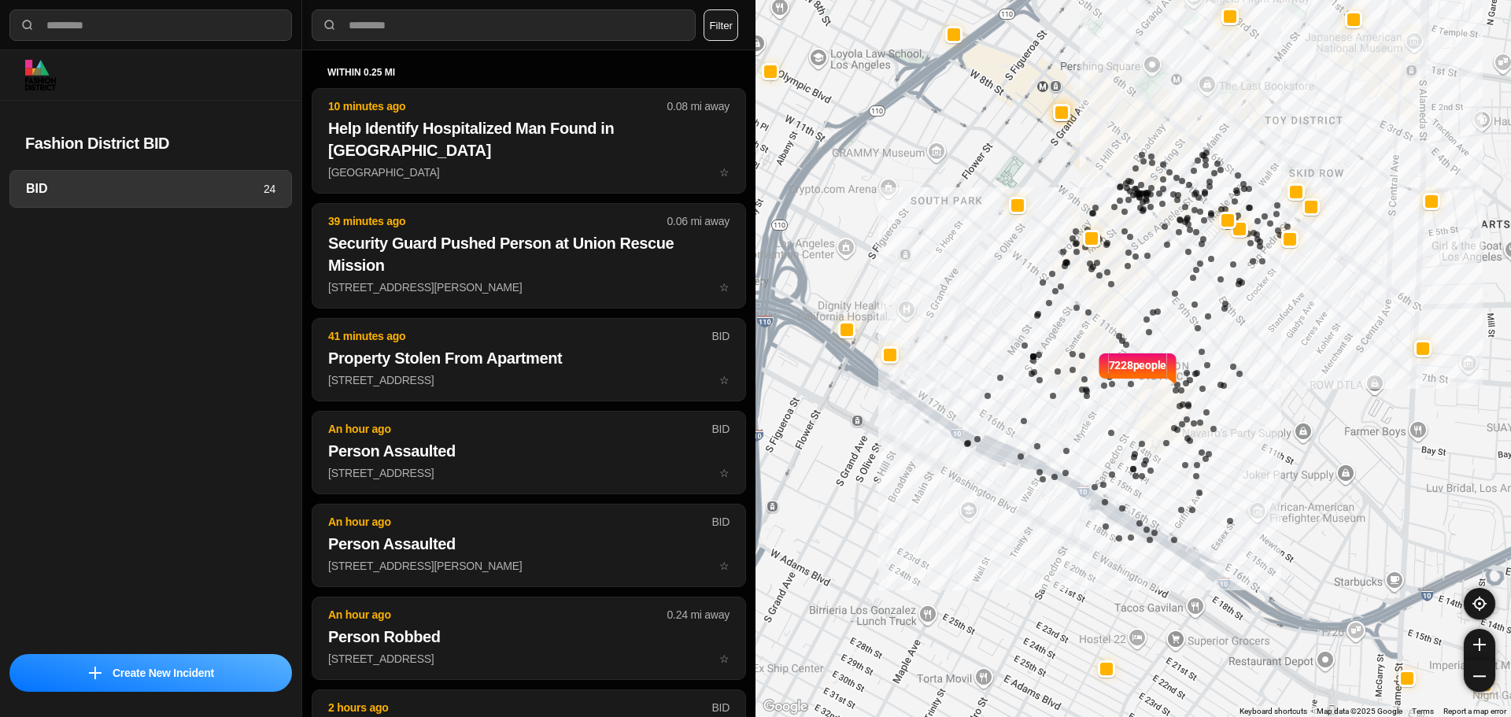
select select "*"
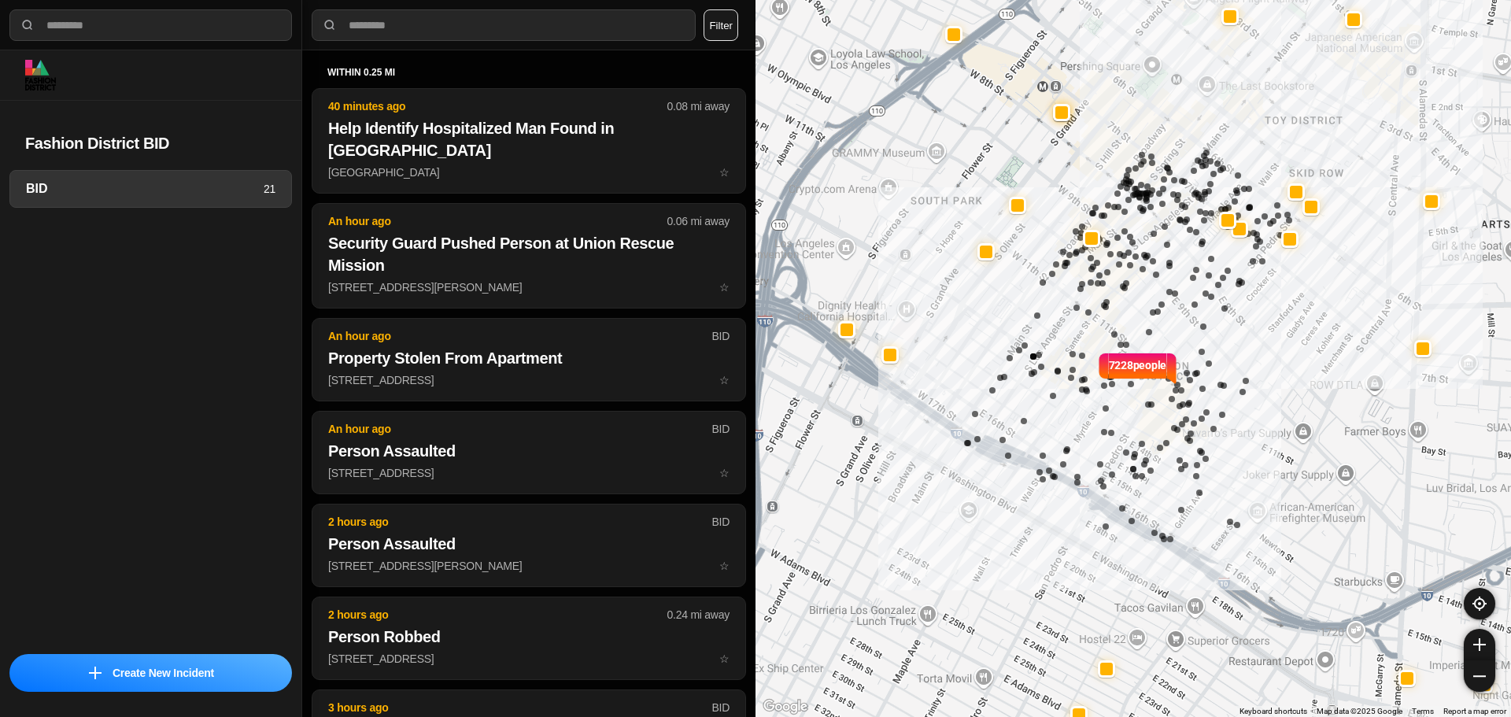
select select "*"
